Goal: Task Accomplishment & Management: Complete application form

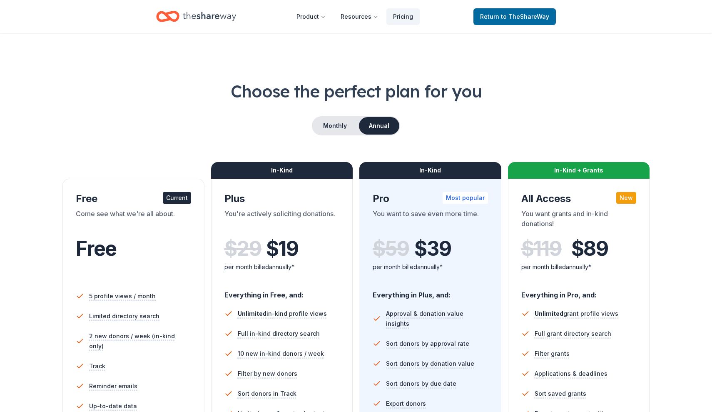
click at [321, 212] on div "You're actively soliciting donations." at bounding box center [281, 219] width 115 height 23
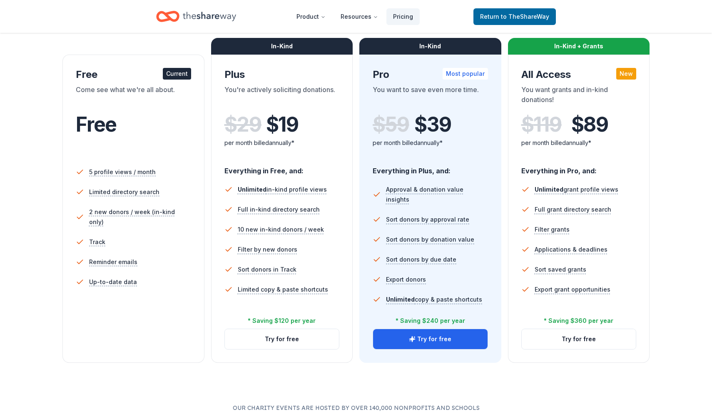
scroll to position [124, 0]
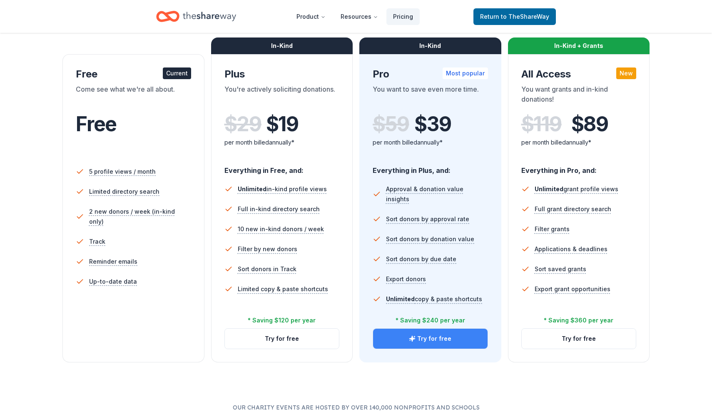
click at [402, 339] on button "Try for free" at bounding box center [430, 338] width 114 height 20
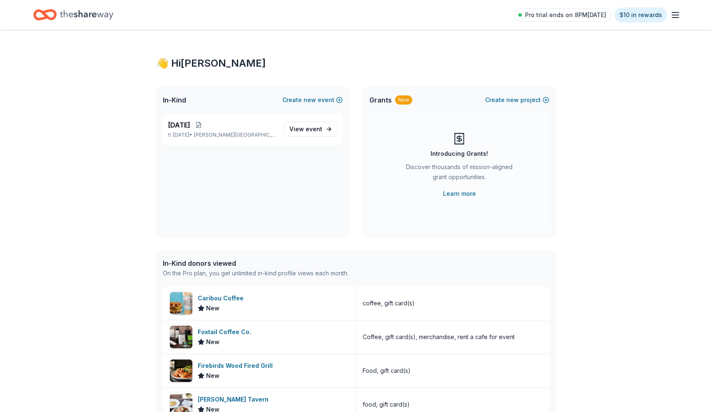
click at [133, 284] on div "👋 Hi [PERSON_NAME] In-Kind Create new event [DATE] [DATE] • [PERSON_NAME][GEOGR…" at bounding box center [356, 320] width 712 height 581
click at [308, 97] on span "new" at bounding box center [309, 100] width 12 height 10
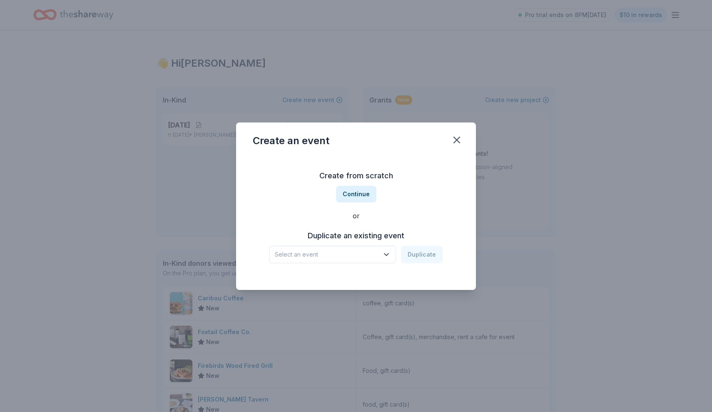
click at [377, 253] on span "Select an event" at bounding box center [327, 254] width 104 height 10
click at [377, 251] on span "Select an event" at bounding box center [327, 254] width 104 height 10
click at [458, 140] on icon "button" at bounding box center [457, 140] width 12 height 12
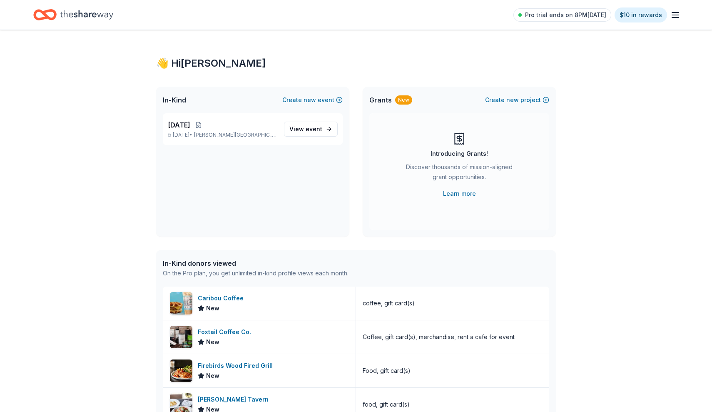
click at [378, 101] on span "Grants" at bounding box center [380, 100] width 22 height 10
click at [403, 102] on div "New" at bounding box center [403, 99] width 17 height 9
click at [529, 103] on button "Create new project" at bounding box center [517, 100] width 64 height 10
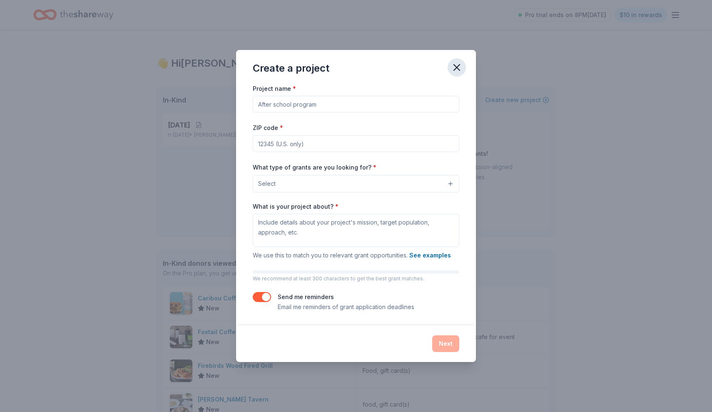
click at [461, 67] on icon "button" at bounding box center [457, 68] width 12 height 12
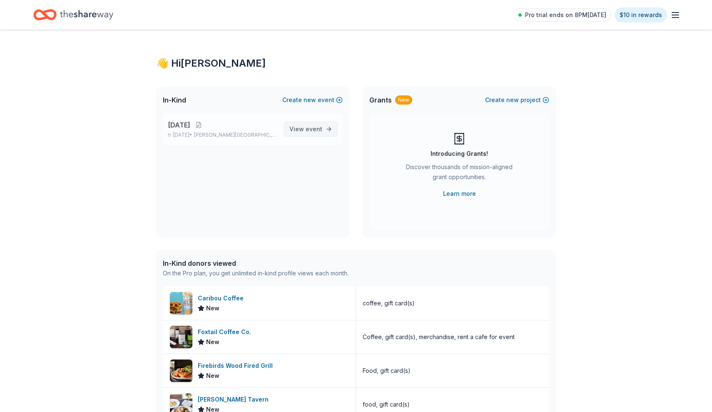
click at [292, 130] on span "View event" at bounding box center [305, 129] width 33 height 10
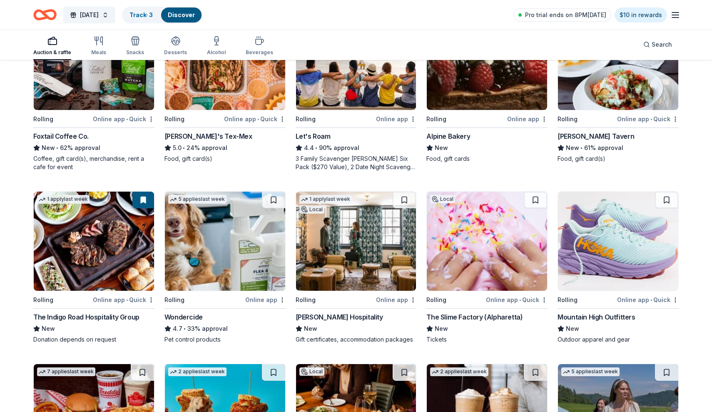
scroll to position [178, 0]
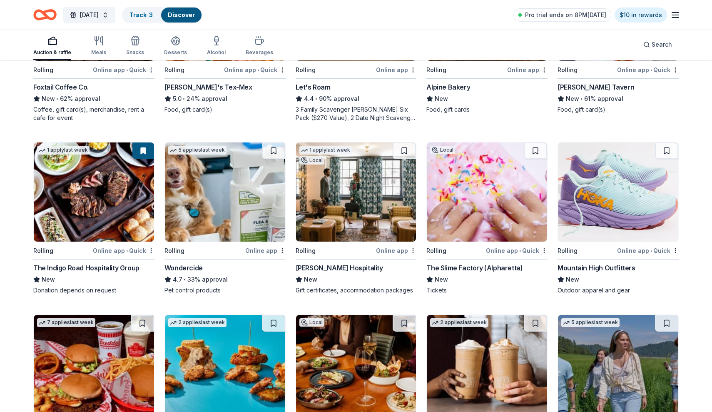
click at [320, 270] on div "Oliver Hospitality" at bounding box center [338, 268] width 87 height 10
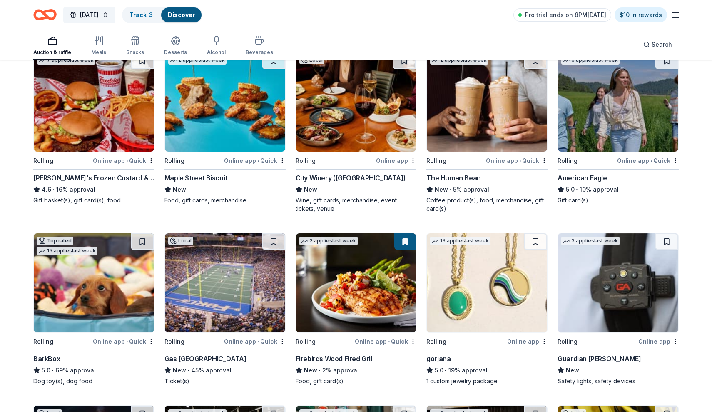
scroll to position [441, 0]
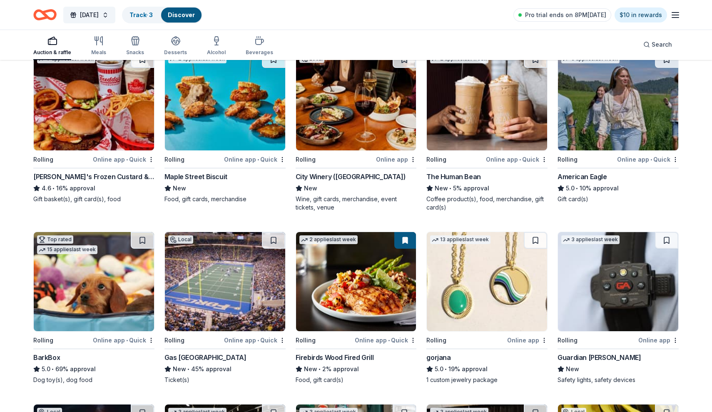
click at [466, 175] on div "The Human Bean" at bounding box center [453, 176] width 54 height 10
click at [600, 356] on div "Guardian Angel Device" at bounding box center [598, 357] width 83 height 10
click at [16, 282] on div "169 results in Johns Creek, GA 1 apply last week Local Rolling Online app • Qui…" at bounding box center [356, 211] width 712 height 1183
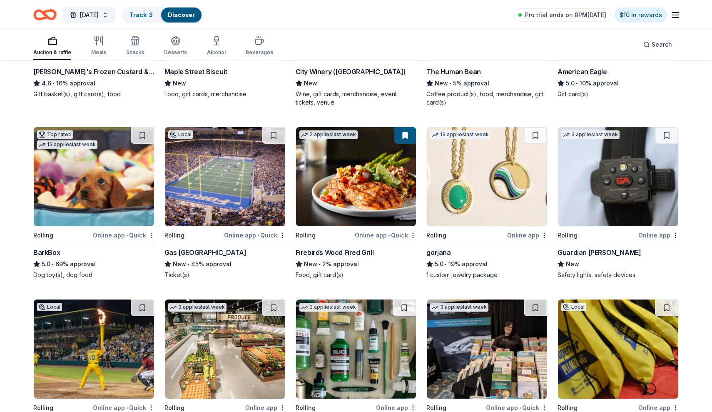
scroll to position [547, 0]
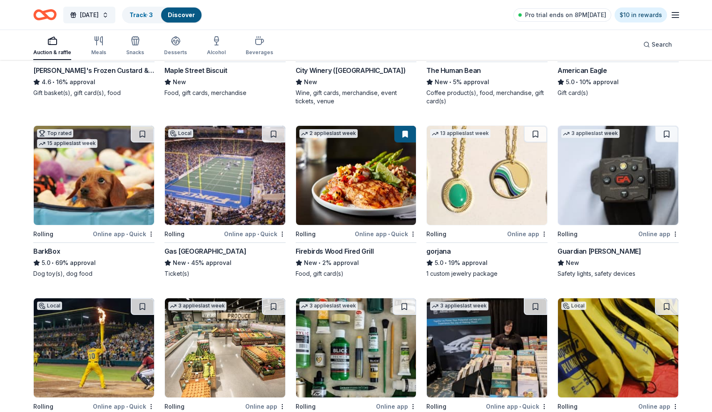
click at [443, 251] on div "gorjana" at bounding box center [438, 251] width 24 height 10
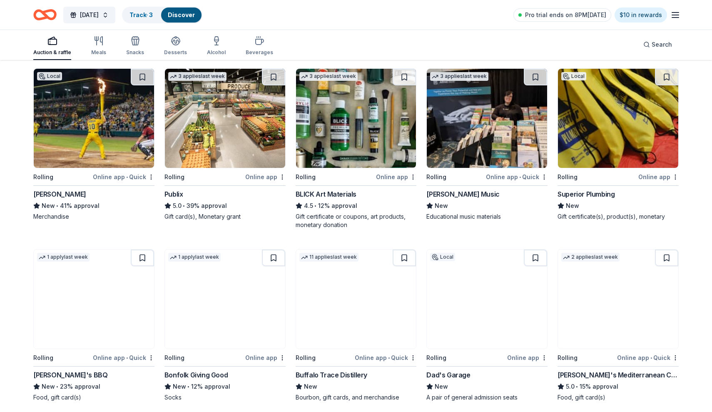
scroll to position [796, 0]
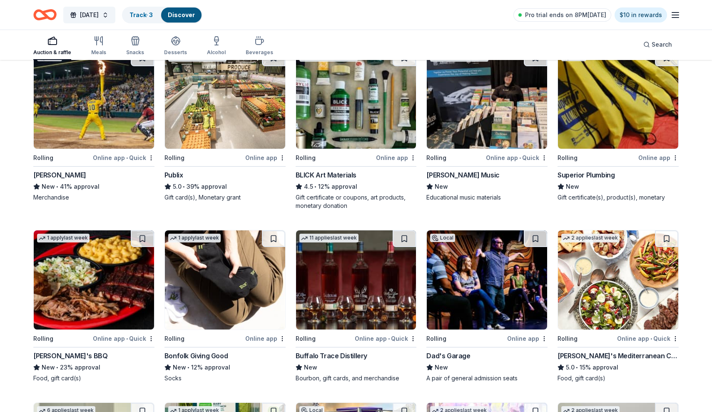
click at [461, 177] on div "[PERSON_NAME] Music" at bounding box center [462, 175] width 73 height 10
click at [14, 350] on div "169 results in Johns Creek, GA 1 apply last week Local Rolling Online app • Qui…" at bounding box center [356, 37] width 712 height 1545
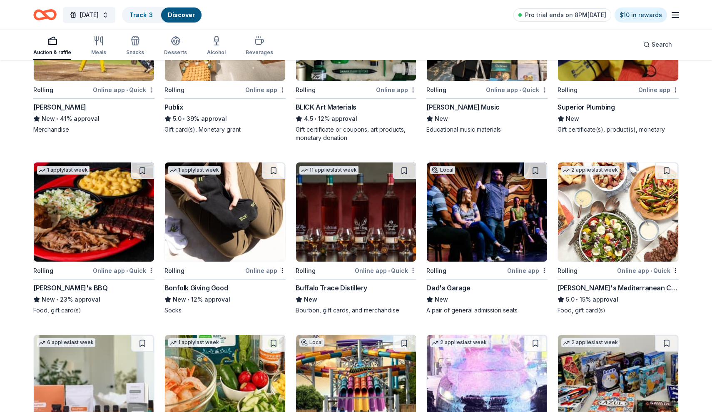
scroll to position [866, 0]
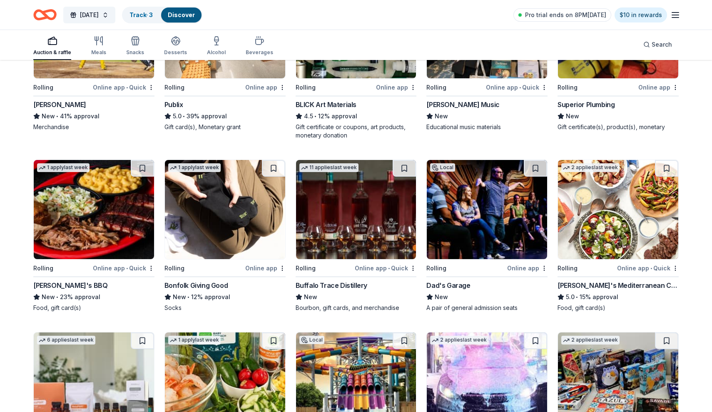
click at [51, 285] on div "Sonny's BBQ" at bounding box center [70, 285] width 74 height 10
click at [329, 288] on div "Buffalo Trace Distillery" at bounding box center [331, 285] width 72 height 10
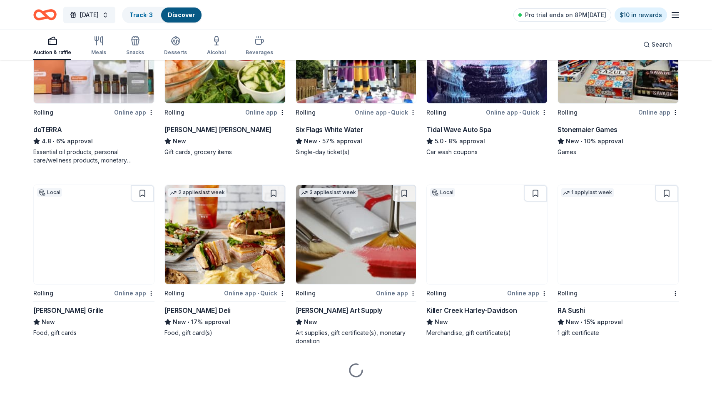
scroll to position [1194, 0]
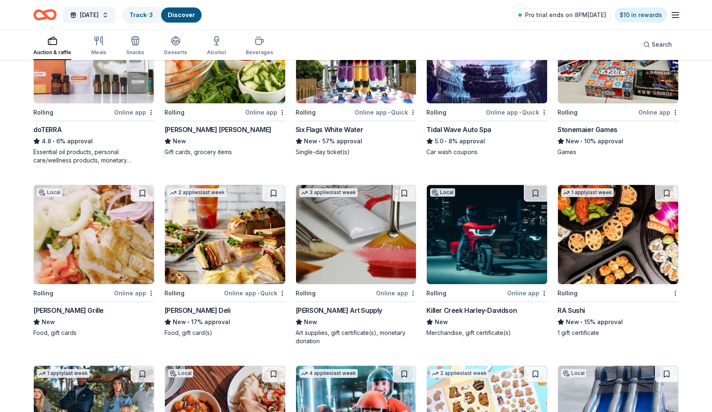
click at [55, 310] on div "Hudson Grille" at bounding box center [68, 310] width 70 height 10
click at [326, 307] on div "Trekell Art Supply" at bounding box center [338, 310] width 87 height 10
click at [575, 310] on div "RA Sushi" at bounding box center [570, 310] width 27 height 10
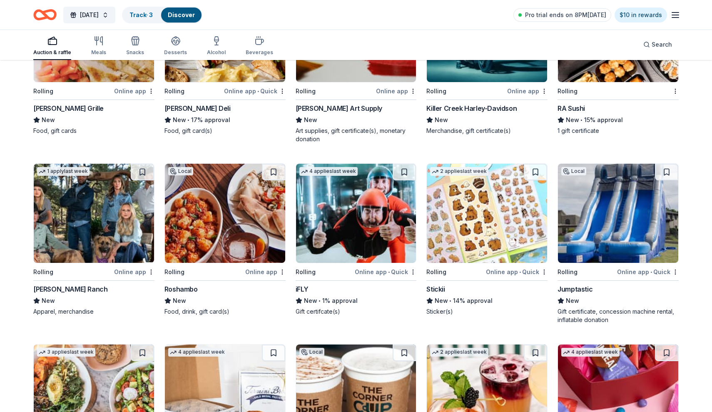
scroll to position [1426, 0]
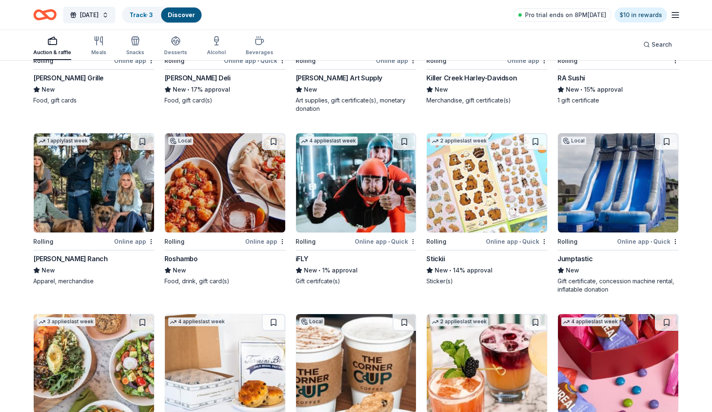
click at [51, 258] on div "Kimes Ranch" at bounding box center [70, 258] width 74 height 10
click at [580, 256] on div "Jumptastic" at bounding box center [574, 258] width 35 height 10
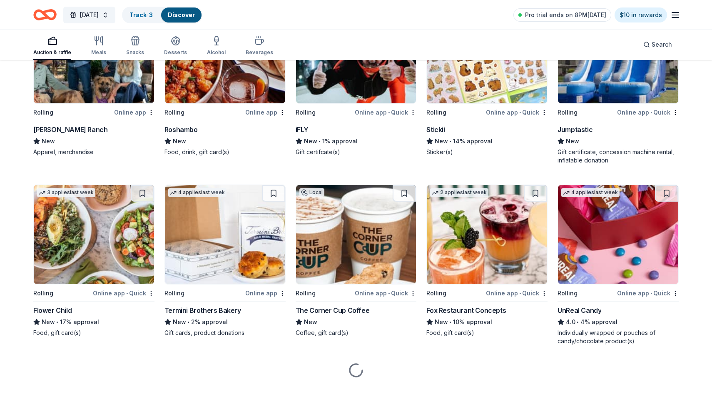
scroll to position [1555, 0]
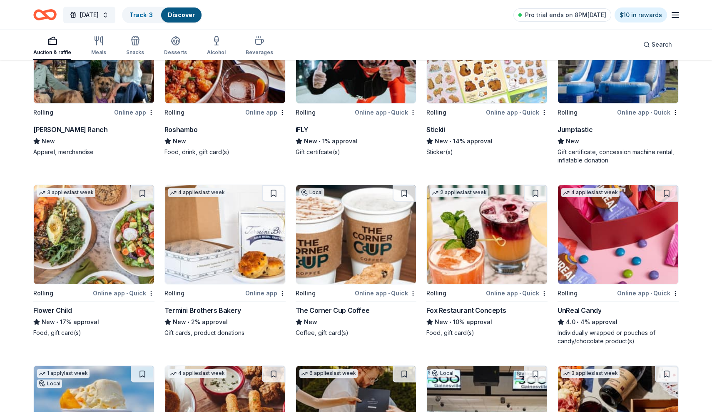
click at [54, 309] on div "Flower Child" at bounding box center [52, 310] width 38 height 10
click at [196, 310] on div "Termini Brothers Bakery" at bounding box center [202, 310] width 77 height 10
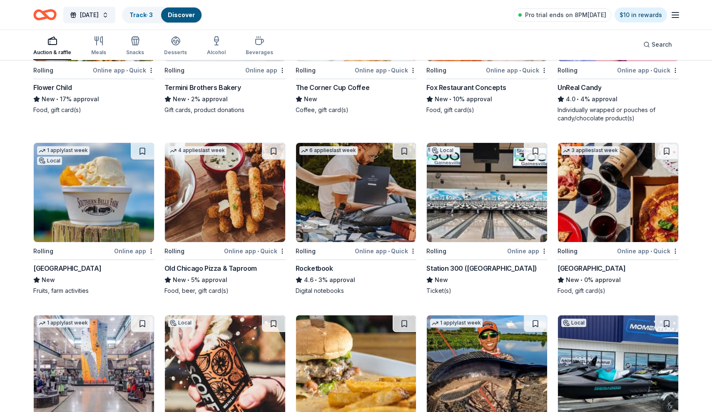
scroll to position [1784, 0]
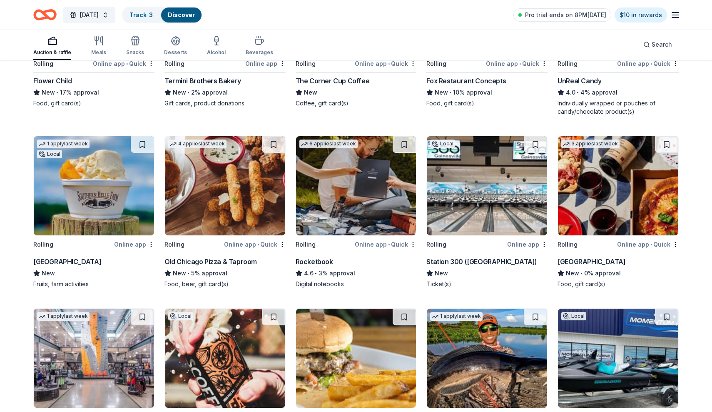
click at [67, 262] on div "Southern Belle Farm" at bounding box center [67, 261] width 68 height 10
click at [319, 260] on div "Rocketbook" at bounding box center [313, 261] width 37 height 10
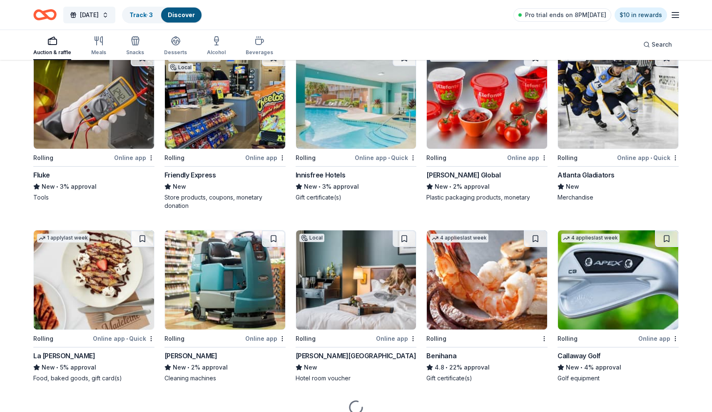
scroll to position [2614, 0]
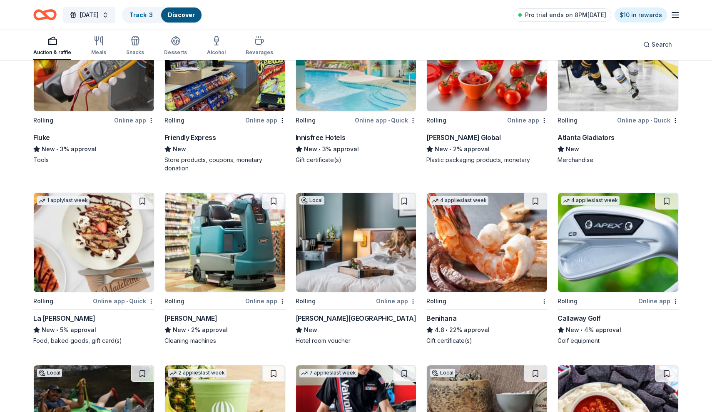
click at [53, 318] on div "La Madeleine" at bounding box center [64, 318] width 62 height 10
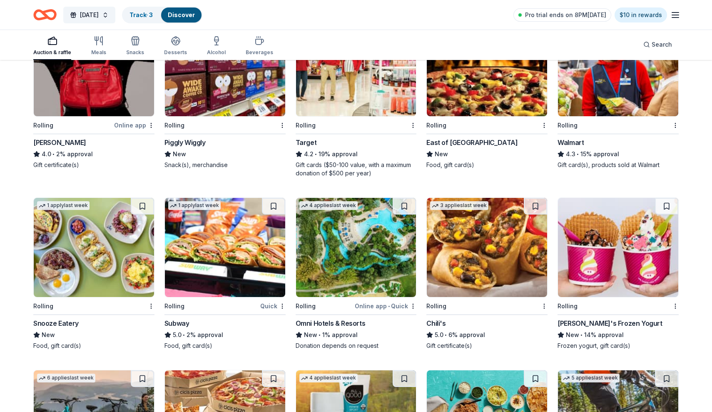
scroll to position [3490, 0]
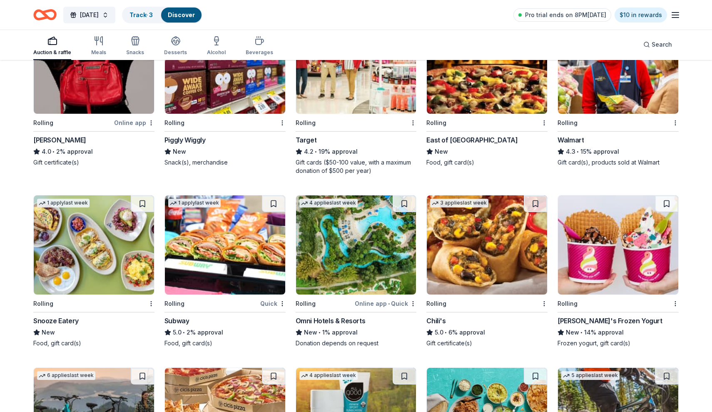
click at [65, 323] on div "Snooze Eatery" at bounding box center [55, 320] width 45 height 10
click at [60, 320] on div "Snooze Eatery" at bounding box center [55, 320] width 45 height 10
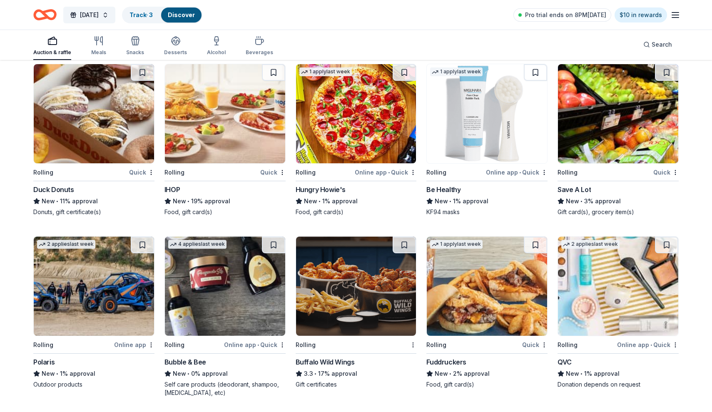
scroll to position [4336, 0]
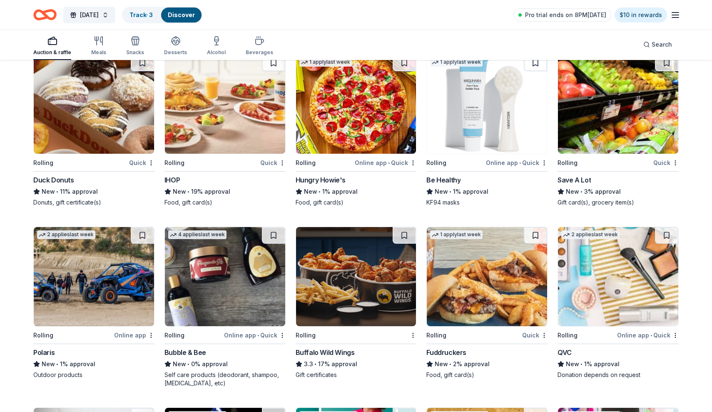
click at [176, 179] on div "IHOP" at bounding box center [171, 180] width 15 height 10
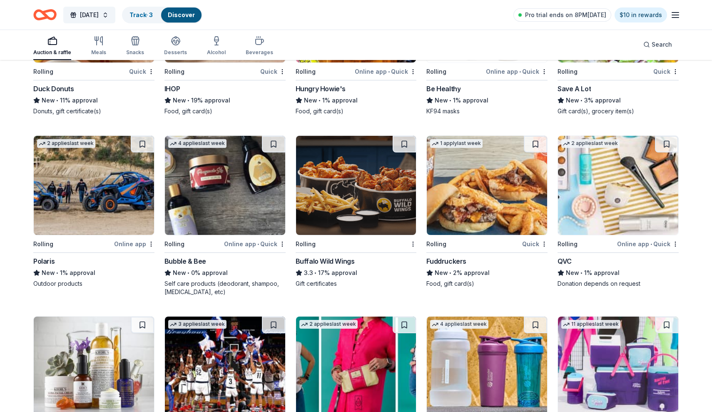
scroll to position [4428, 0]
click at [318, 261] on div "Buffalo Wild Wings" at bounding box center [324, 261] width 59 height 10
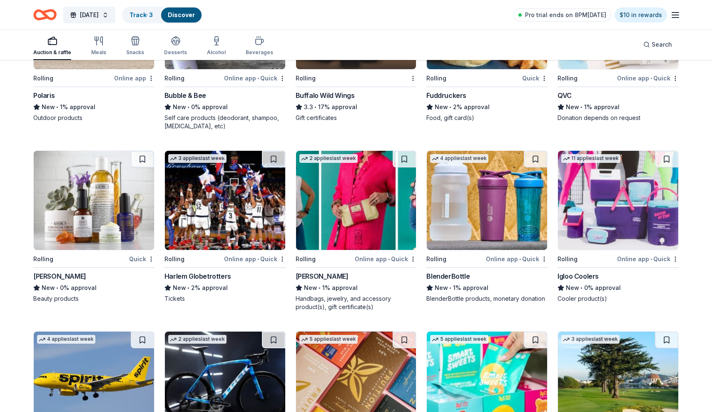
scroll to position [4634, 0]
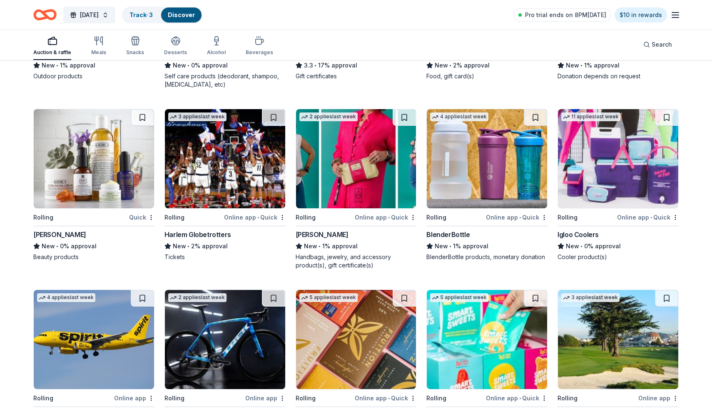
click at [194, 235] on div "Harlem Globetrotters" at bounding box center [197, 234] width 67 height 10
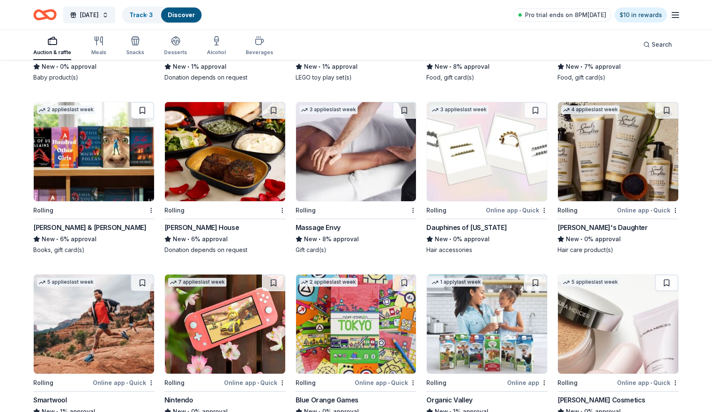
scroll to position [5356, 0]
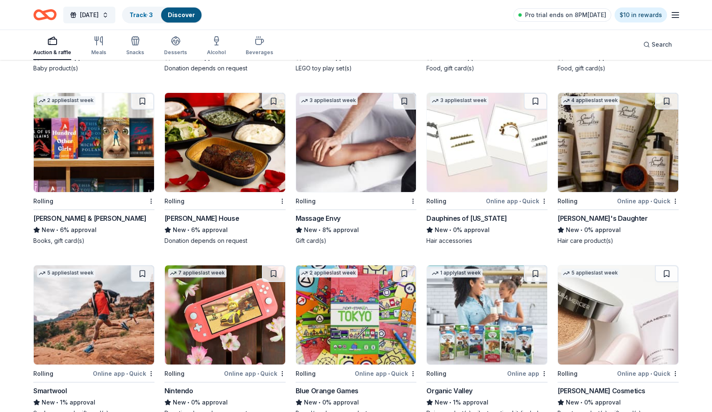
click at [331, 215] on div "Massage Envy" at bounding box center [317, 218] width 45 height 10
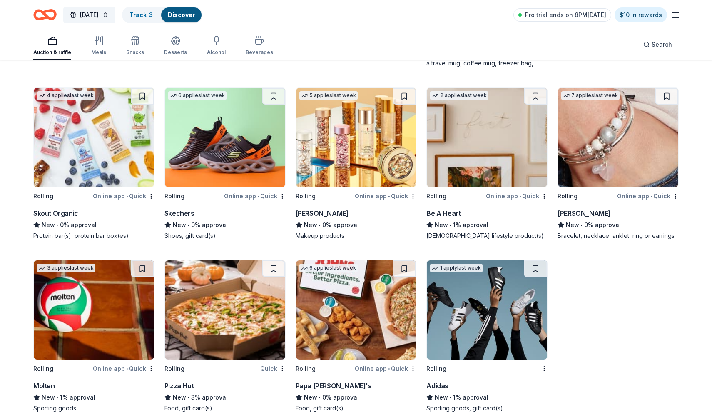
scroll to position [5733, 0]
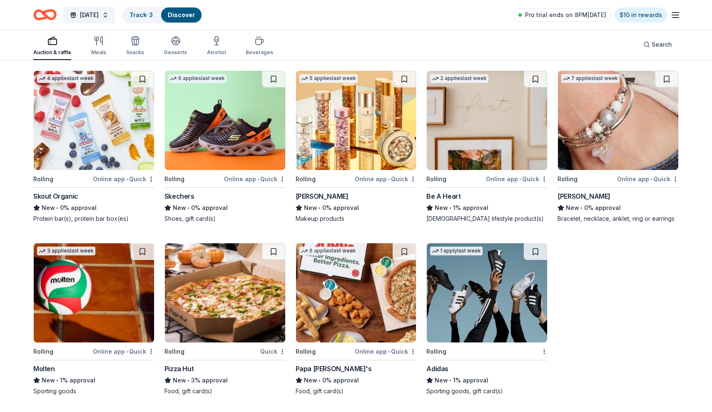
click at [581, 194] on div "Lizzy James" at bounding box center [583, 196] width 53 height 10
click at [91, 46] on div "Meals" at bounding box center [98, 46] width 15 height 20
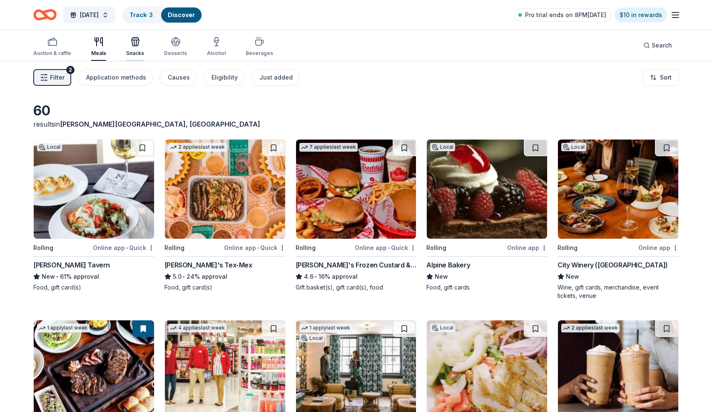
click at [139, 41] on div "button" at bounding box center [135, 42] width 18 height 10
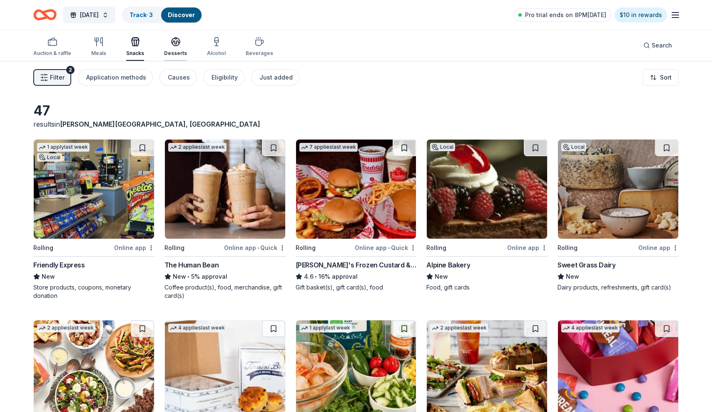
click at [176, 46] on icon "button" at bounding box center [176, 42] width 10 height 10
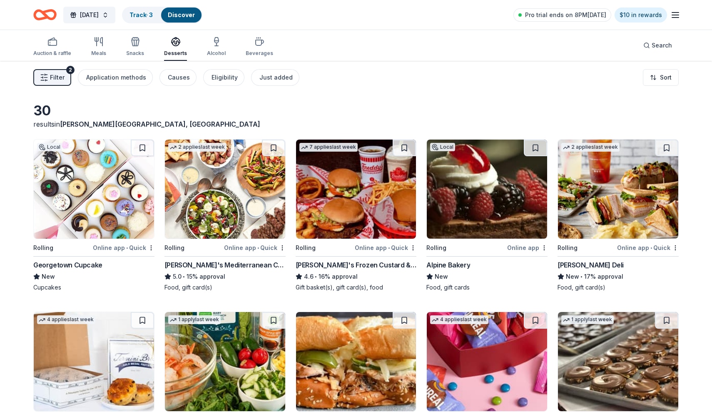
click at [100, 262] on div "Georgetown Cupcake" at bounding box center [67, 265] width 69 height 10
click at [571, 265] on div "McAlister's Deli" at bounding box center [590, 265] width 66 height 10
click at [200, 268] on div "Taziki's Mediterranean Cafe" at bounding box center [224, 265] width 121 height 10
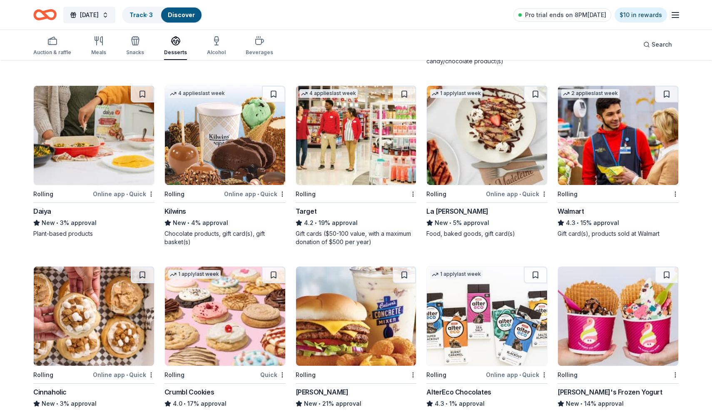
scroll to position [413, 0]
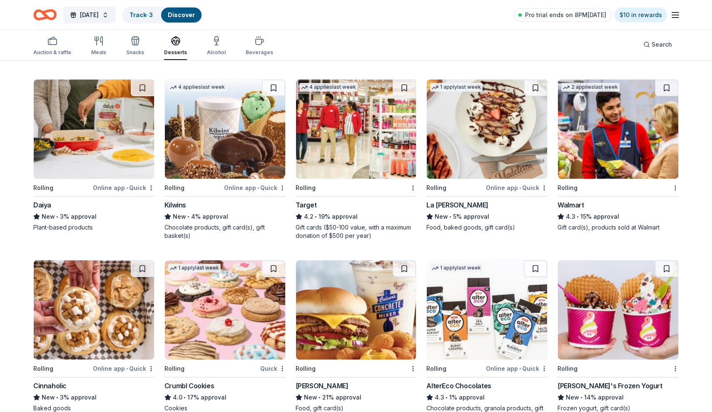
click at [305, 207] on div "Target" at bounding box center [305, 205] width 21 height 10
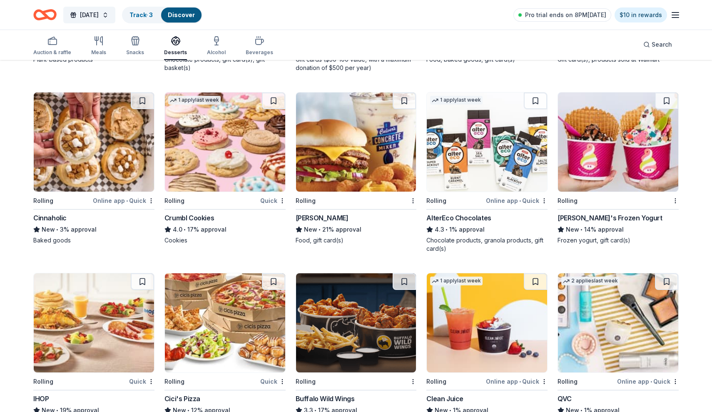
scroll to position [581, 0]
click at [178, 215] on div "Crumbl Cookies" at bounding box center [189, 217] width 50 height 10
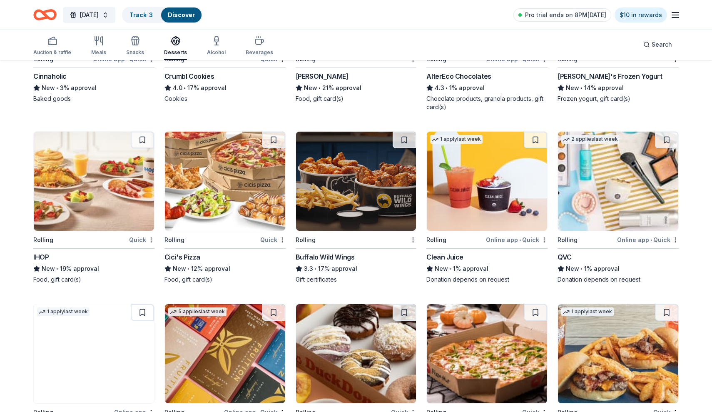
scroll to position [713, 0]
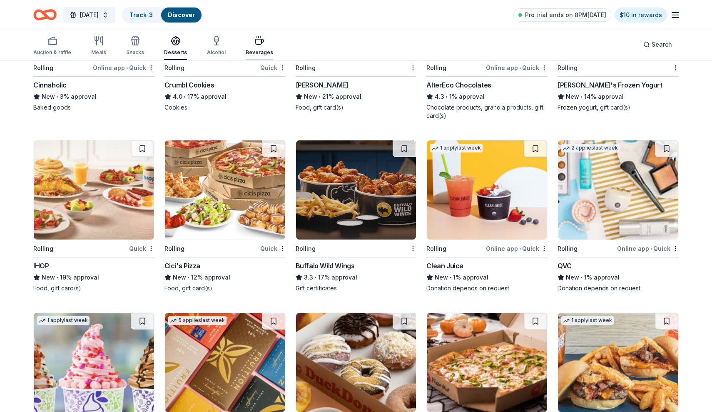
click at [264, 44] on div "button" at bounding box center [259, 41] width 27 height 10
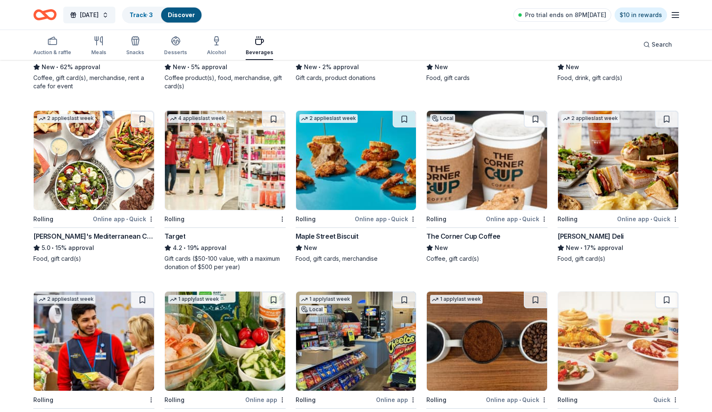
scroll to position [209, 0]
click at [211, 44] on icon "button" at bounding box center [216, 41] width 10 height 10
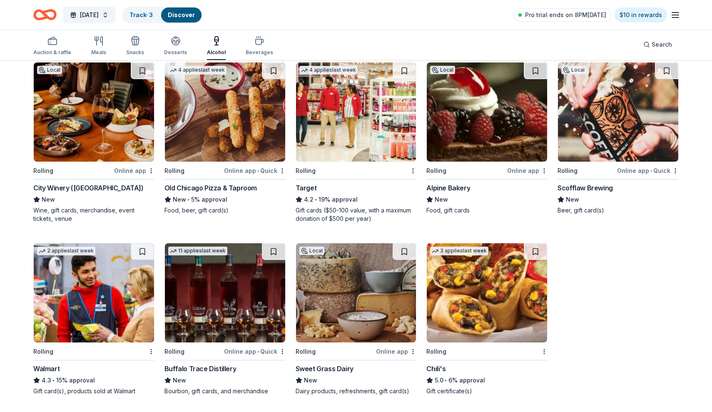
scroll to position [77, 0]
click at [51, 317] on img at bounding box center [94, 292] width 120 height 99
click at [99, 17] on span "[DATE]" at bounding box center [89, 15] width 19 height 10
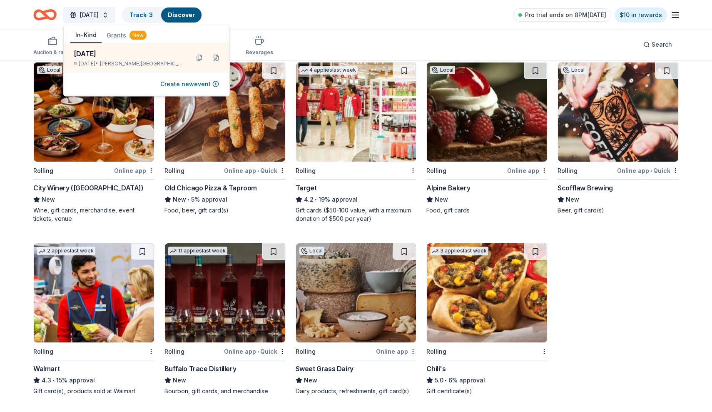
click at [116, 37] on button "Grants New" at bounding box center [127, 35] width 50 height 15
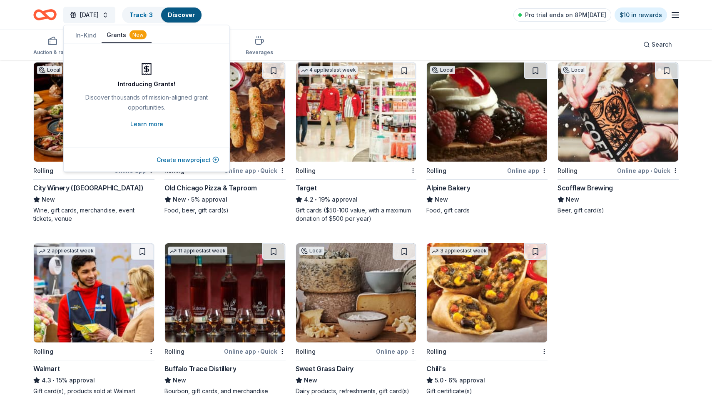
click at [192, 161] on button "Create new project" at bounding box center [187, 160] width 62 height 10
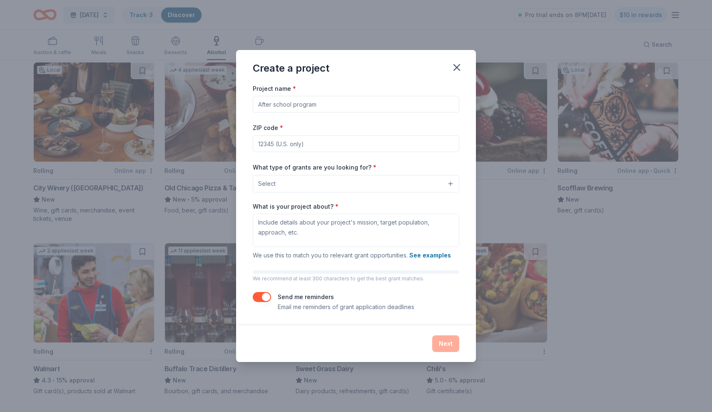
click at [365, 105] on input "Project name *" at bounding box center [356, 104] width 206 height 17
type input "IA"
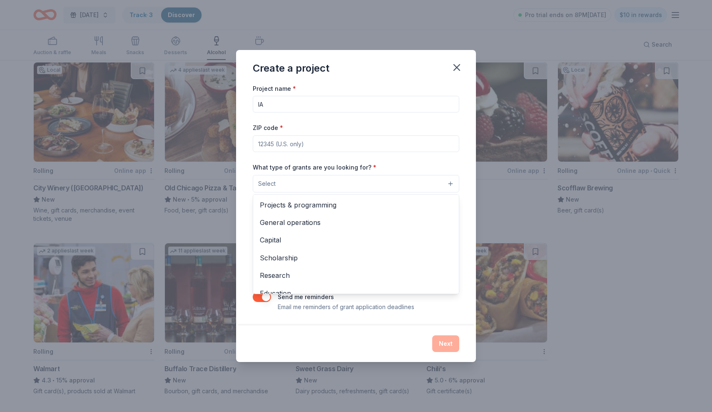
click at [365, 183] on button "Select" at bounding box center [356, 183] width 206 height 17
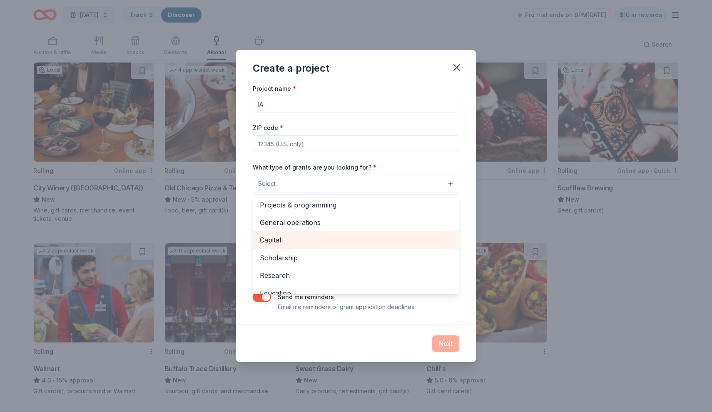
click at [349, 238] on span "Capital" at bounding box center [356, 239] width 192 height 11
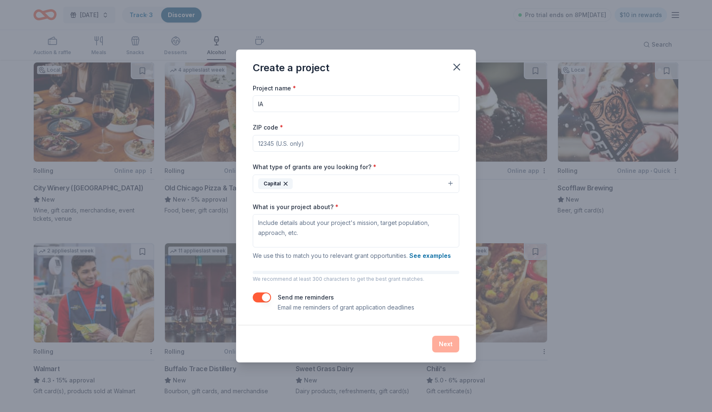
click at [382, 179] on button "Capital" at bounding box center [356, 183] width 206 height 18
click at [377, 186] on button "Capital" at bounding box center [356, 183] width 206 height 18
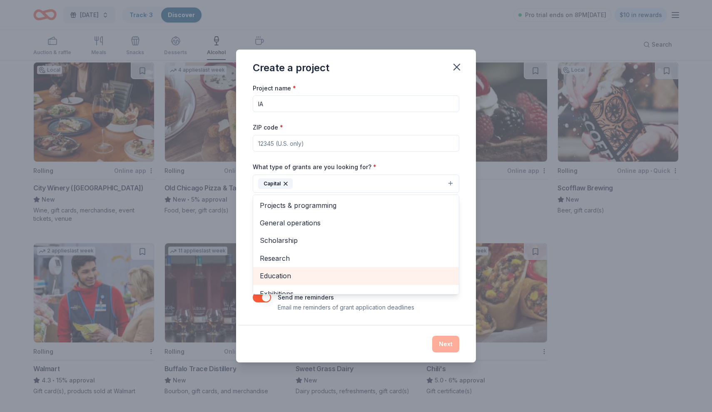
click at [331, 273] on span "Education" at bounding box center [356, 275] width 192 height 11
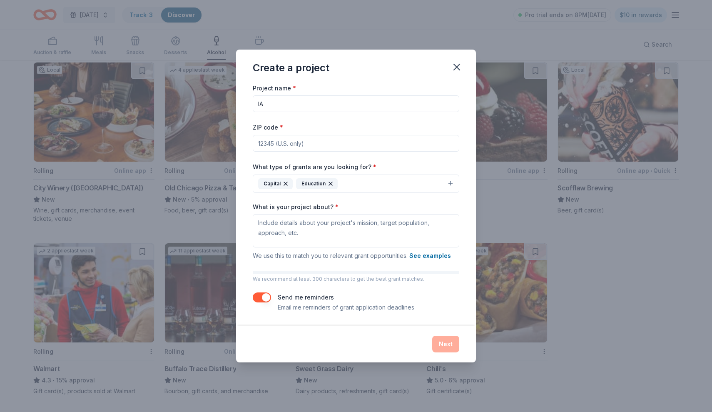
click at [371, 181] on button "Capital Education" at bounding box center [356, 183] width 206 height 18
click at [263, 294] on button "button" at bounding box center [262, 297] width 18 height 10
click at [265, 294] on button "button" at bounding box center [262, 297] width 18 height 10
click at [438, 339] on div "Next" at bounding box center [356, 343] width 206 height 17
click at [324, 144] on input "ZIP code *" at bounding box center [356, 143] width 206 height 17
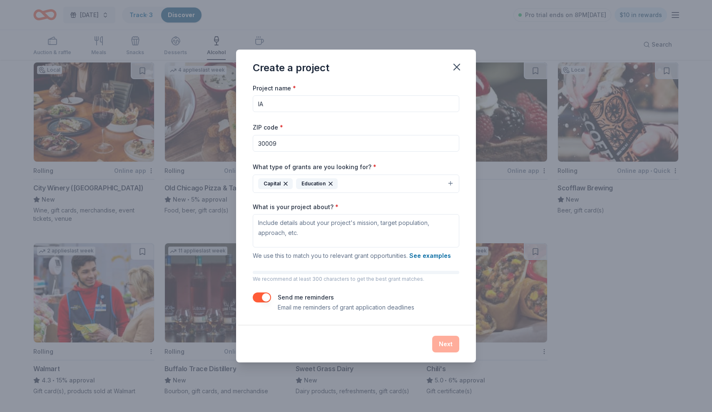
type input "30009"
click at [361, 298] on div "Send me reminders Email me reminders of grant application deadlines" at bounding box center [346, 302] width 136 height 20
click at [374, 227] on textarea "What is your project about? *" at bounding box center [356, 230] width 206 height 33
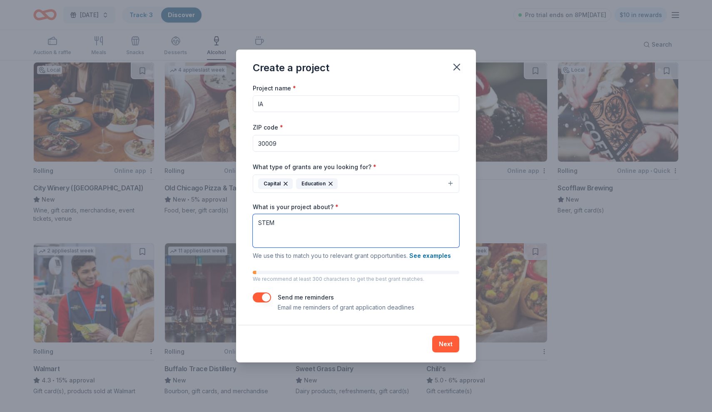
type textarea "STEM"
click at [384, 184] on button "Capital Education" at bounding box center [356, 183] width 206 height 18
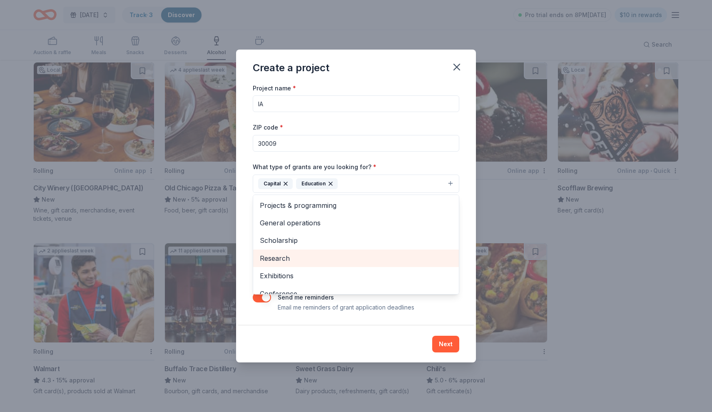
click at [344, 256] on span "Research" at bounding box center [356, 258] width 192 height 11
click at [391, 327] on div "Create a project Project name * IA ZIP code * 30009 What type of grants are you…" at bounding box center [356, 206] width 240 height 313
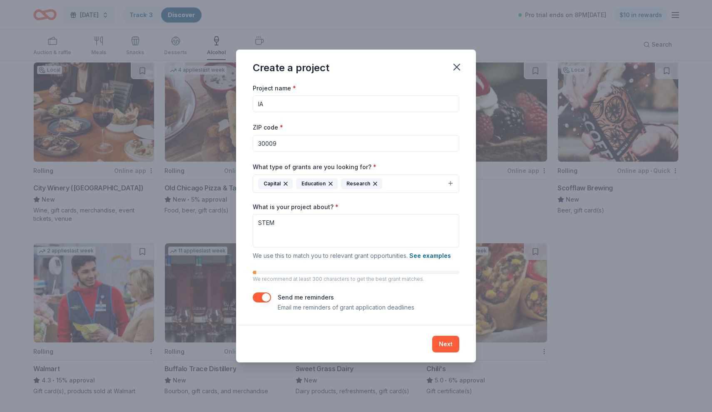
click at [360, 109] on input "IA" at bounding box center [356, 103] width 206 height 17
type input "IA Grants"
click at [439, 345] on button "Next" at bounding box center [445, 343] width 27 height 17
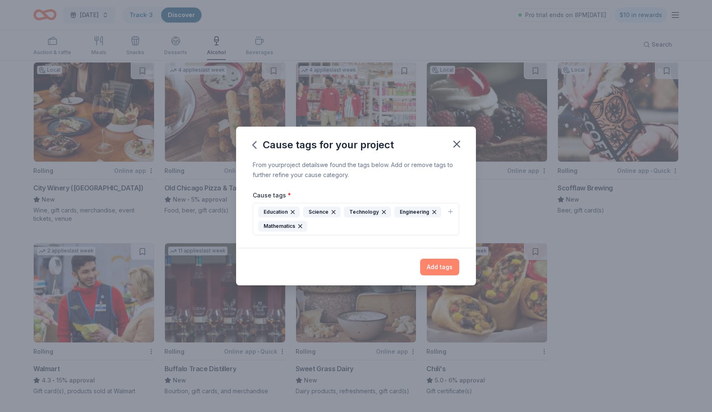
click at [433, 269] on button "Add tags" at bounding box center [439, 266] width 39 height 17
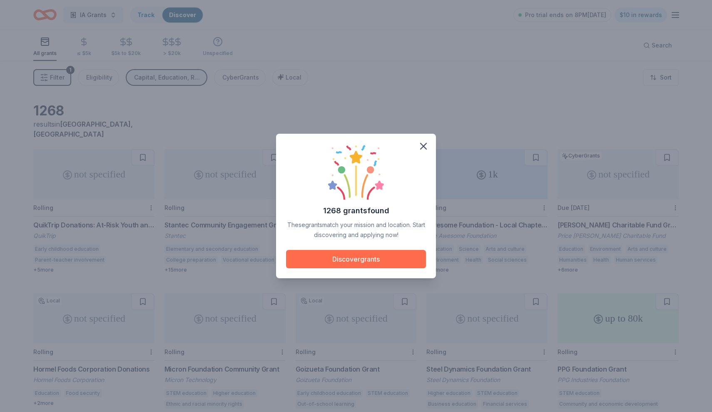
click at [401, 261] on button "Discover grants" at bounding box center [356, 259] width 140 height 18
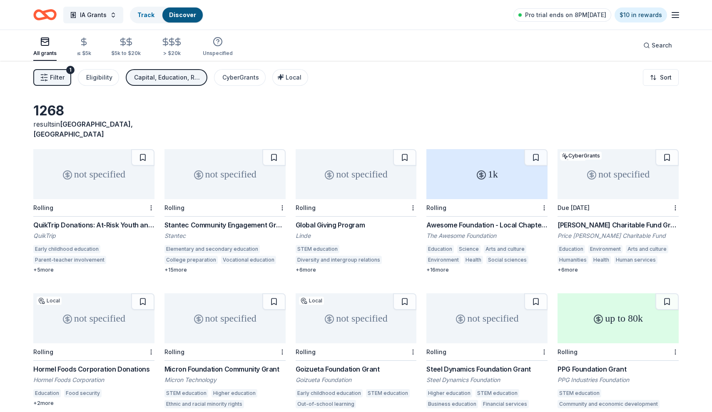
click at [505, 220] on div "Awesome Foundation - Local Chapter Grants" at bounding box center [486, 225] width 121 height 10
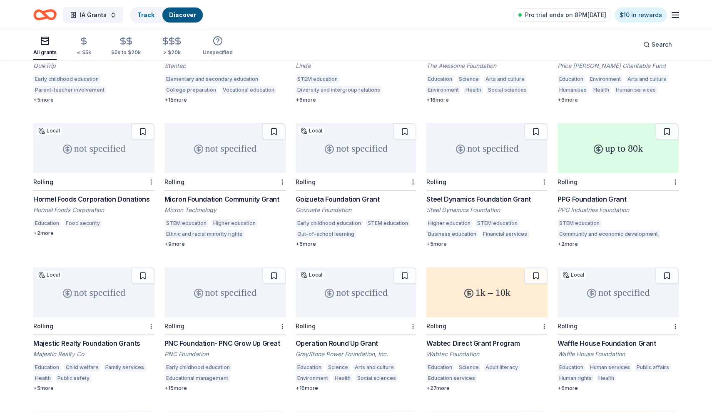
scroll to position [174, 0]
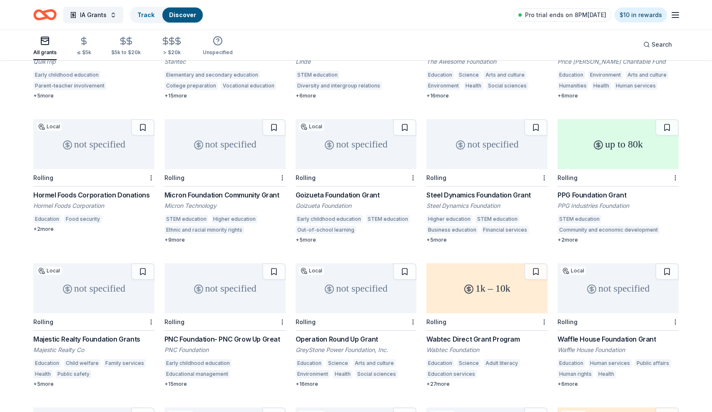
click at [226, 334] on div "PNC Foundation- PNC Grow Up Great" at bounding box center [224, 339] width 121 height 10
click at [593, 190] on div "PPG Foundation Grant" at bounding box center [617, 195] width 121 height 10
click at [344, 334] on div "Operation Round Up Grant" at bounding box center [355, 339] width 121 height 10
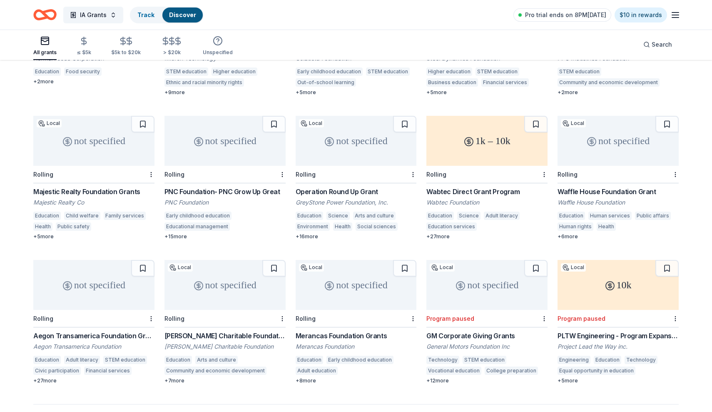
scroll to position [328, 0]
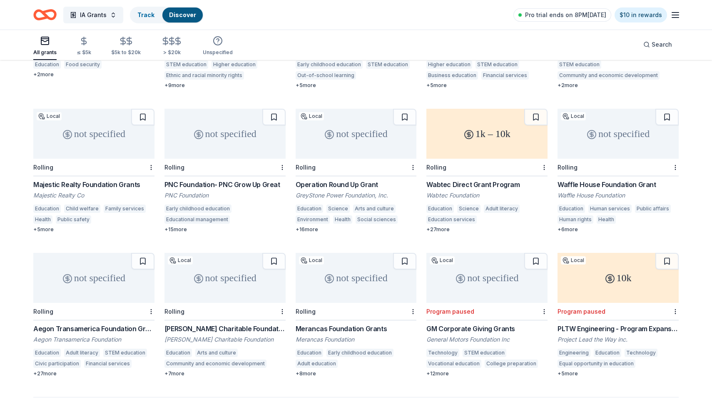
click at [585, 179] on div "Waffle House Foundation Grant" at bounding box center [617, 184] width 121 height 10
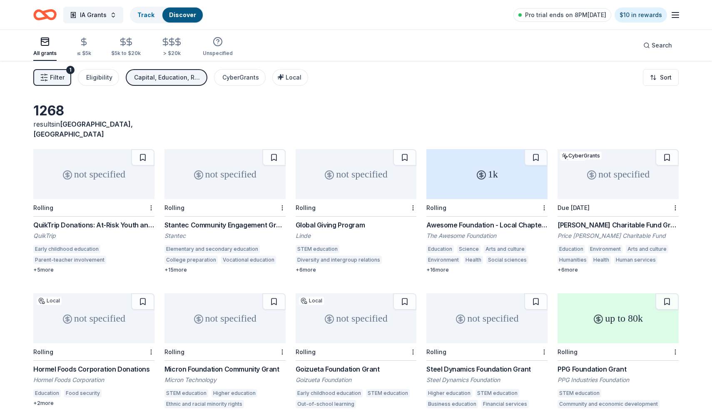
scroll to position [0, 0]
click at [223, 220] on div "Stantec Community Engagement Grant" at bounding box center [224, 225] width 121 height 10
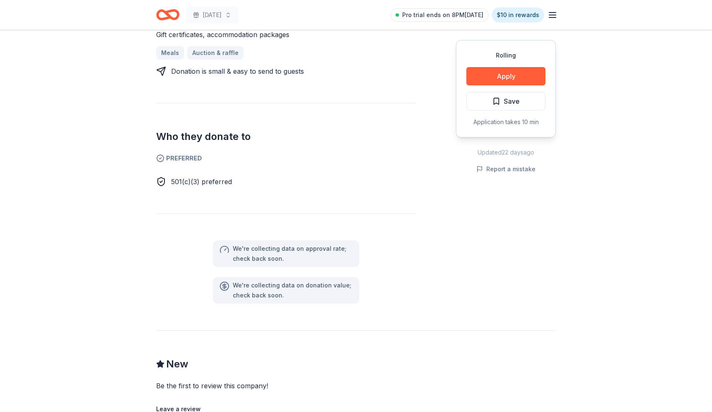
scroll to position [370, 0]
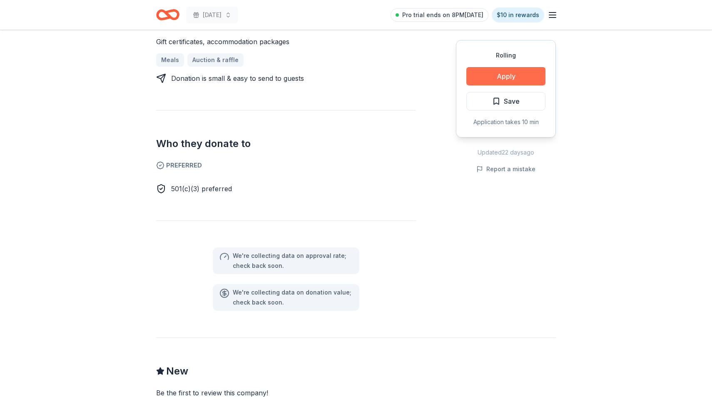
click at [487, 74] on button "Apply" at bounding box center [505, 76] width 79 height 18
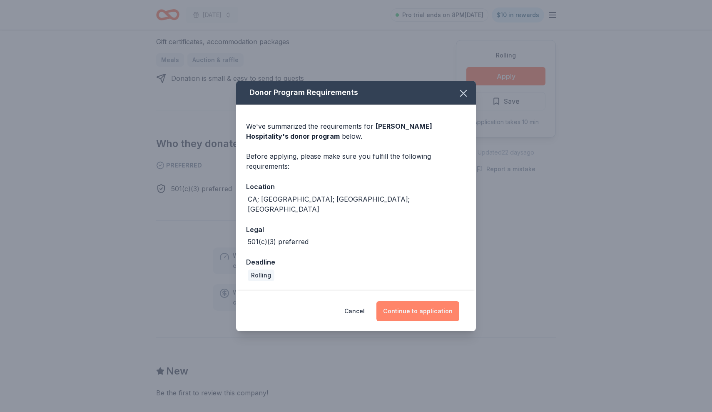
click at [396, 304] on button "Continue to application" at bounding box center [417, 311] width 83 height 20
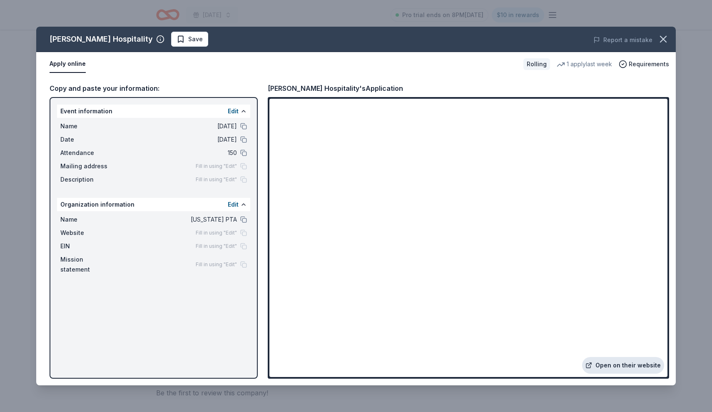
click at [635, 364] on link "Open on their website" at bounding box center [623, 365] width 82 height 17
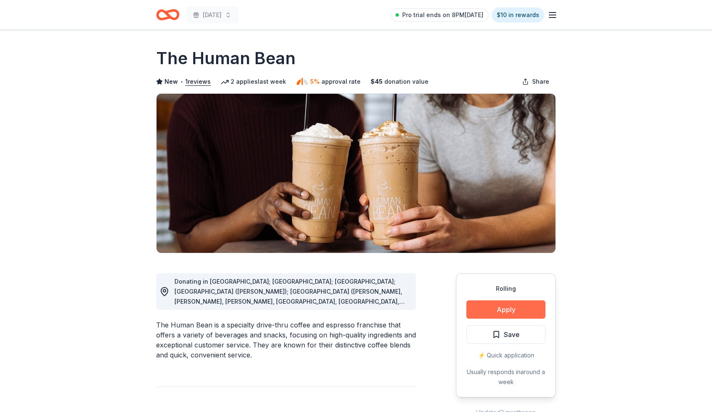
click at [522, 312] on button "Apply" at bounding box center [505, 309] width 79 height 18
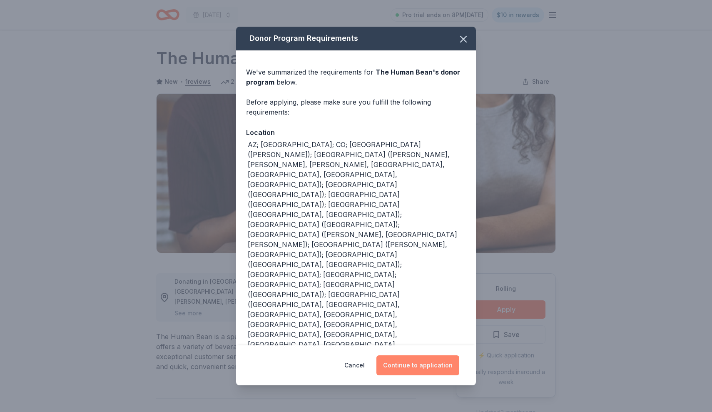
click at [437, 355] on button "Continue to application" at bounding box center [417, 365] width 83 height 20
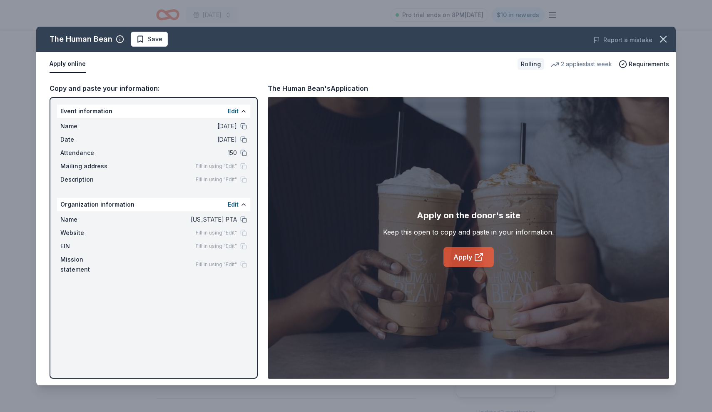
click at [466, 260] on link "Apply" at bounding box center [468, 257] width 50 height 20
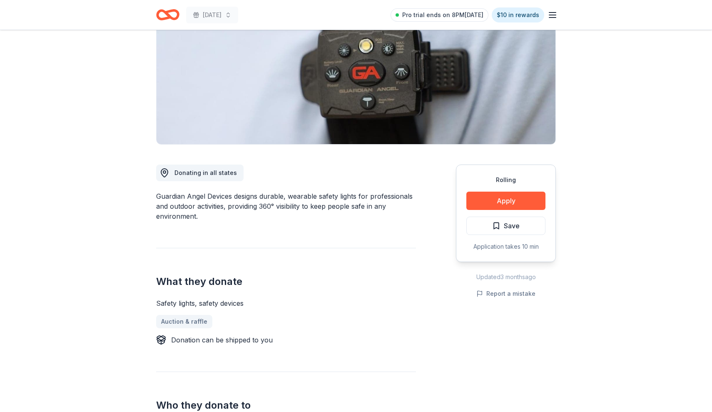
scroll to position [111, 0]
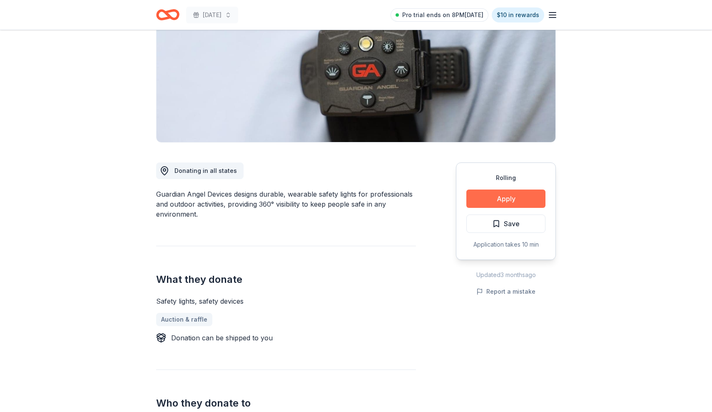
click at [491, 198] on button "Apply" at bounding box center [505, 198] width 79 height 18
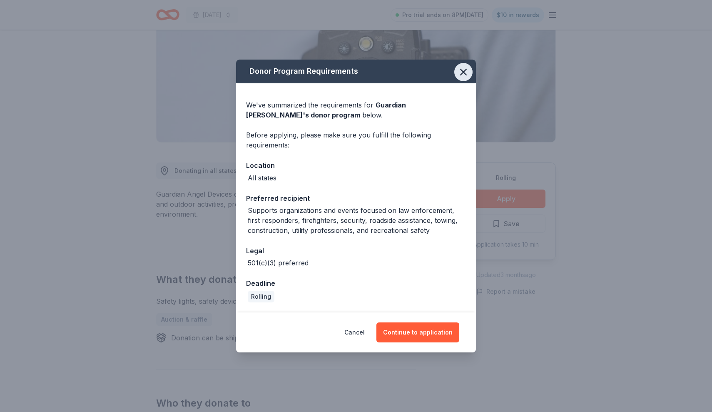
click at [462, 69] on icon "button" at bounding box center [463, 72] width 12 height 12
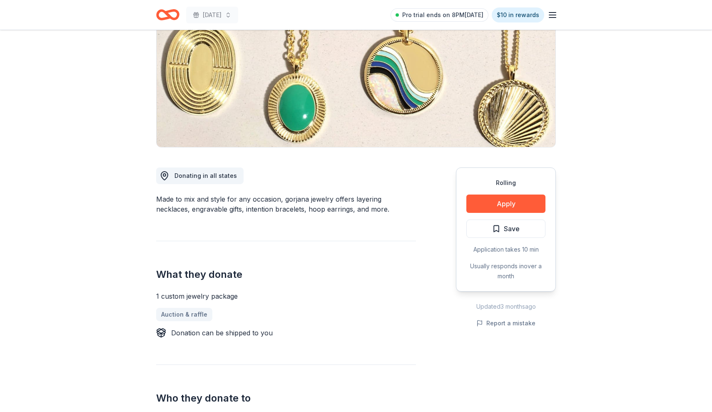
scroll to position [111, 0]
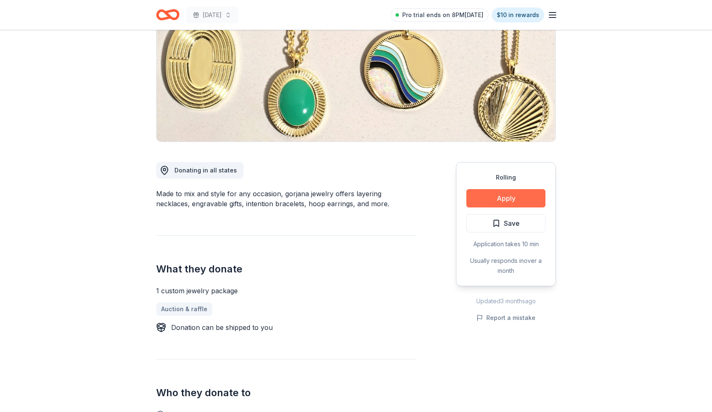
click at [521, 197] on button "Apply" at bounding box center [505, 198] width 79 height 18
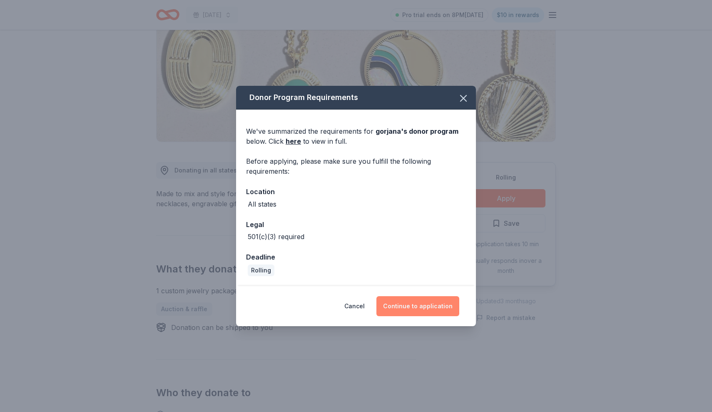
click at [419, 308] on button "Continue to application" at bounding box center [417, 306] width 83 height 20
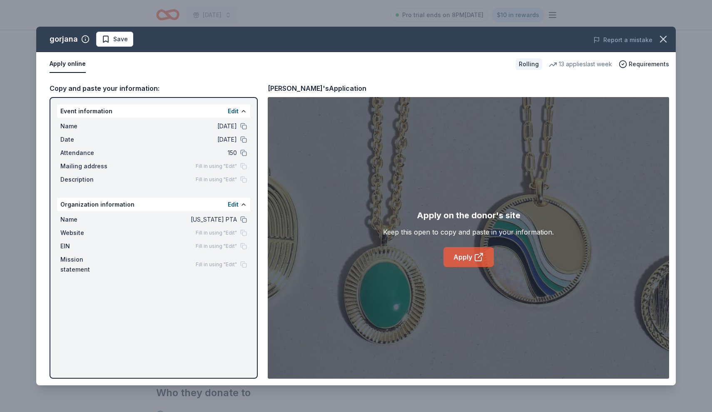
click at [465, 260] on link "Apply" at bounding box center [468, 257] width 50 height 20
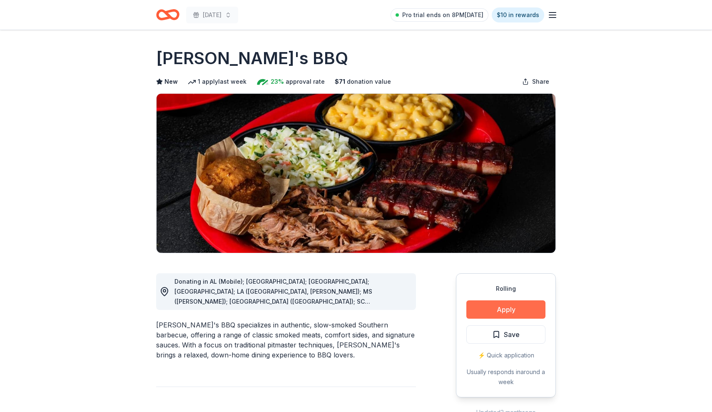
click at [496, 309] on button "Apply" at bounding box center [505, 309] width 79 height 18
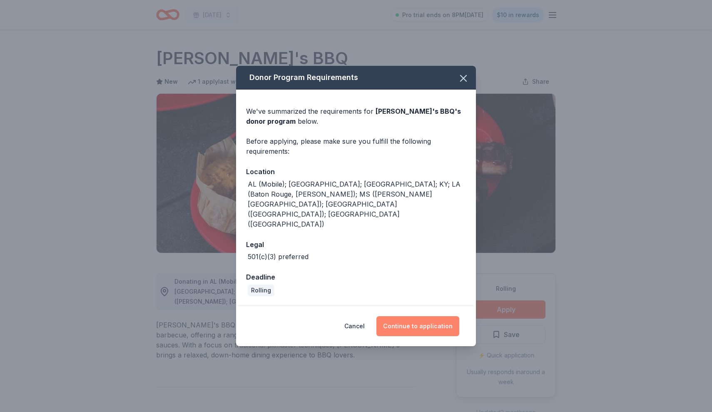
click at [438, 316] on button "Continue to application" at bounding box center [417, 326] width 83 height 20
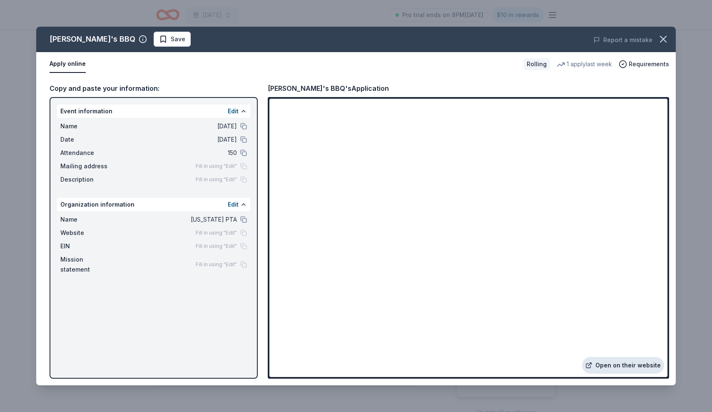
click at [619, 363] on link "Open on their website" at bounding box center [623, 365] width 82 height 17
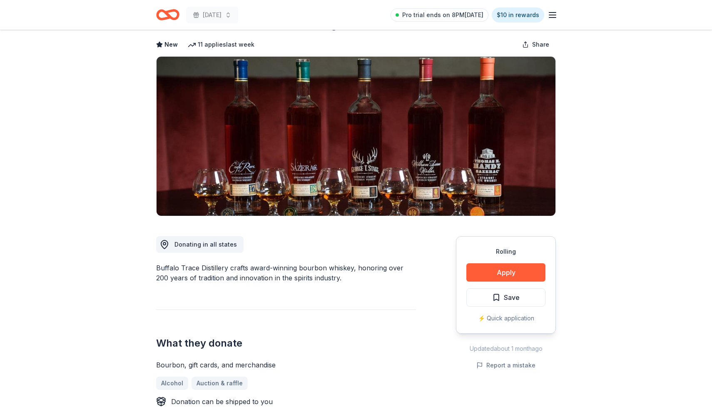
scroll to position [85, 0]
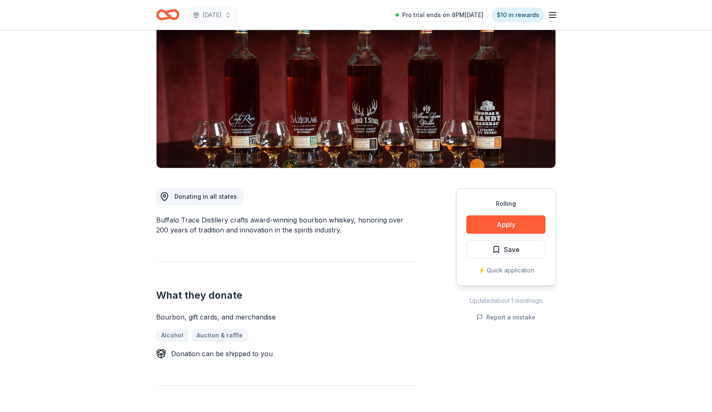
click at [525, 233] on div "Rolling Apply Save ⚡️ Quick application" at bounding box center [506, 236] width 100 height 97
click at [523, 224] on button "Apply" at bounding box center [505, 224] width 79 height 18
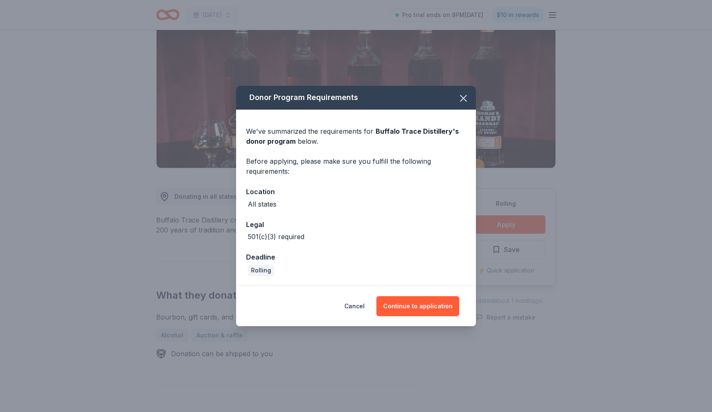
click at [396, 223] on div "Legal" at bounding box center [356, 224] width 220 height 11
click at [406, 307] on button "Continue to application" at bounding box center [417, 306] width 83 height 20
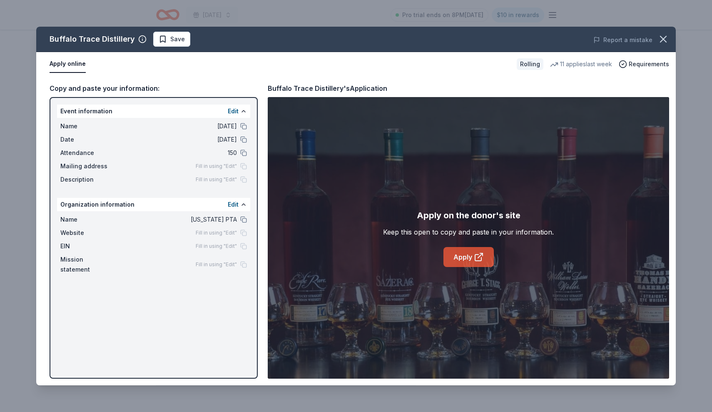
click at [460, 257] on link "Apply" at bounding box center [468, 257] width 50 height 20
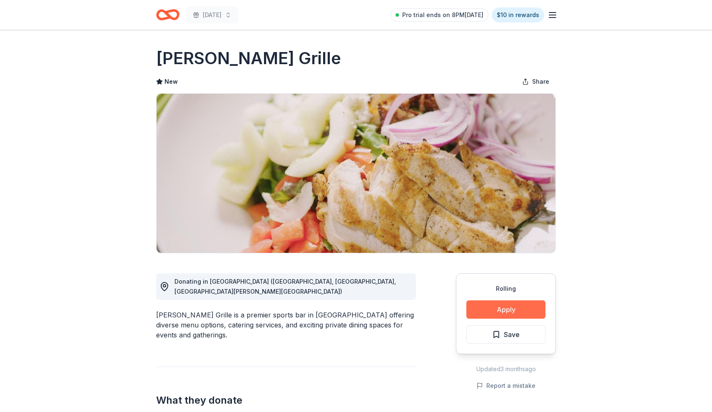
click at [479, 309] on button "Apply" at bounding box center [505, 309] width 79 height 18
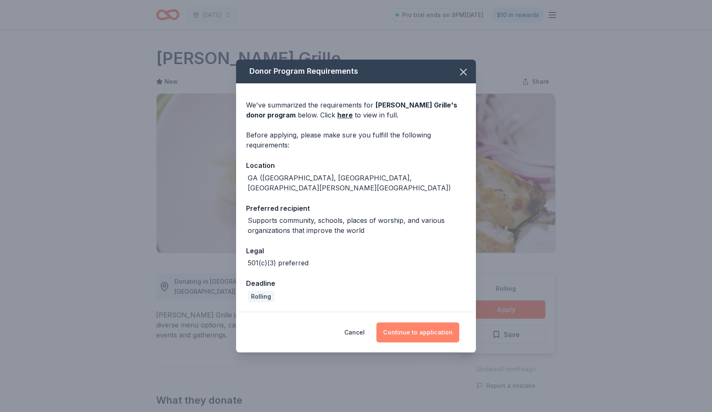
click at [421, 323] on button "Continue to application" at bounding box center [417, 332] width 83 height 20
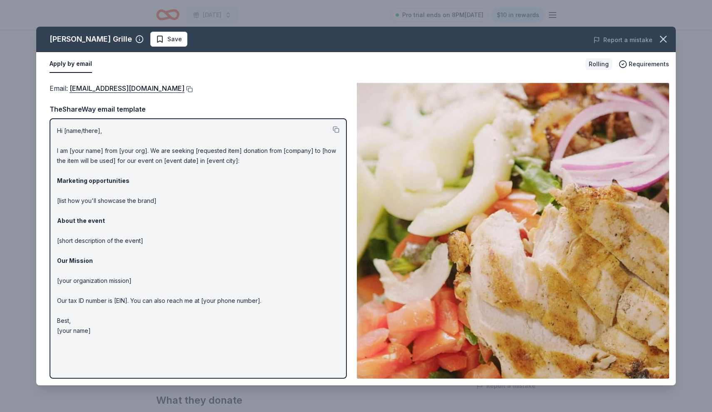
click at [184, 89] on button at bounding box center [188, 89] width 8 height 7
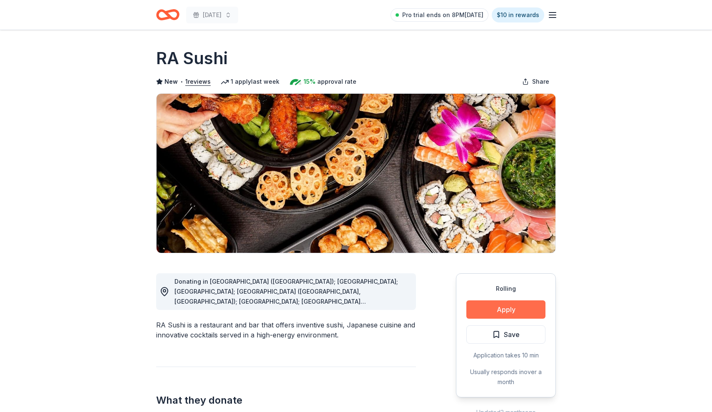
click at [488, 308] on button "Apply" at bounding box center [505, 309] width 79 height 18
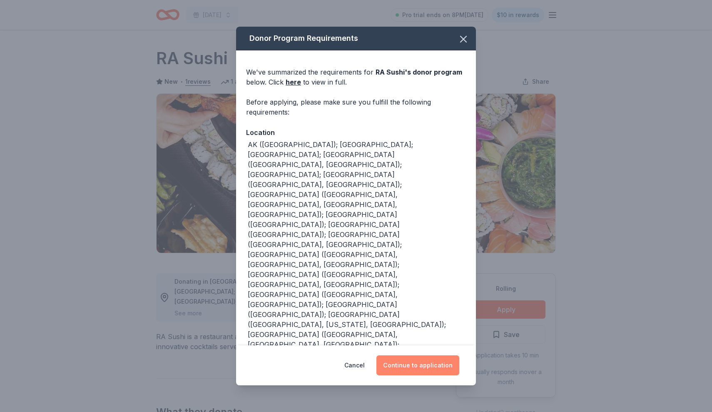
click at [409, 366] on button "Continue to application" at bounding box center [417, 365] width 83 height 20
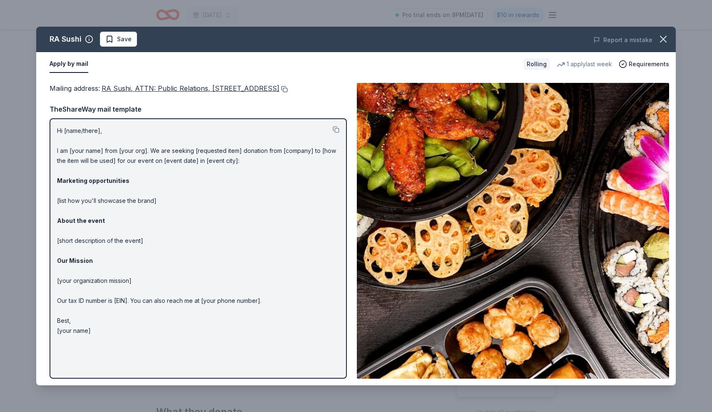
click at [279, 92] on button at bounding box center [283, 89] width 8 height 7
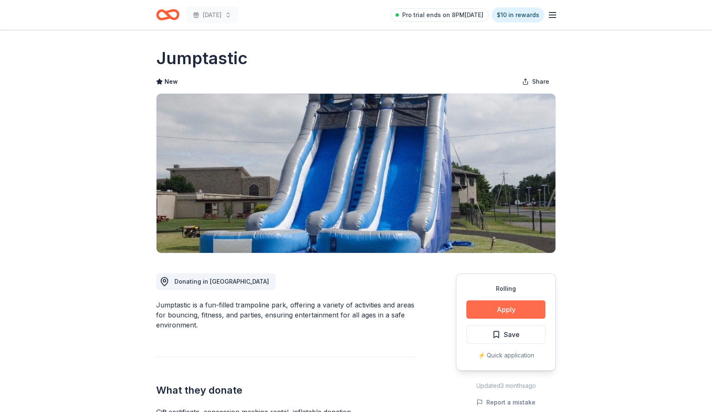
click at [516, 310] on button "Apply" at bounding box center [505, 309] width 79 height 18
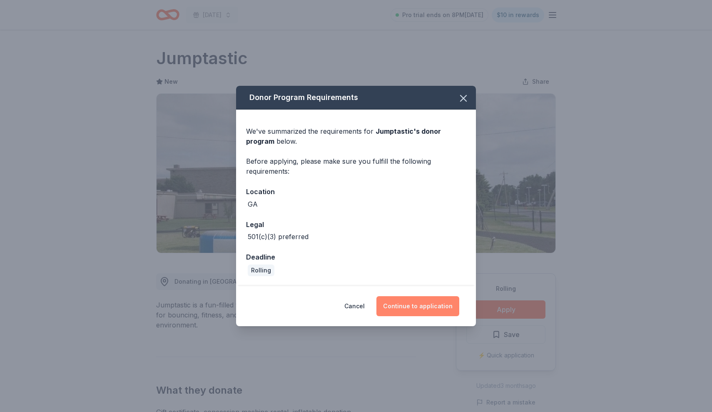
click at [394, 306] on button "Continue to application" at bounding box center [417, 306] width 83 height 20
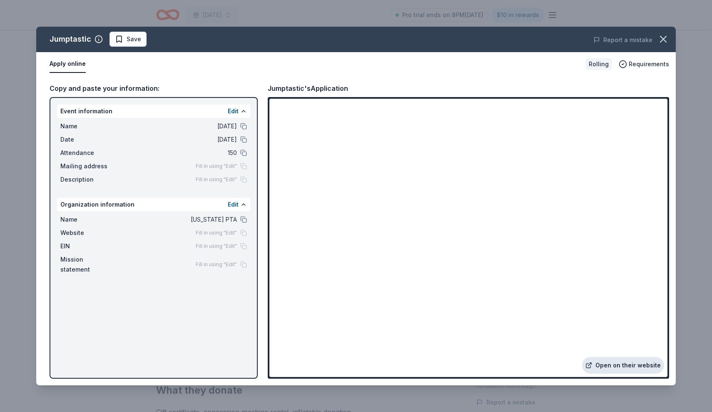
click at [621, 369] on link "Open on their website" at bounding box center [623, 365] width 82 height 17
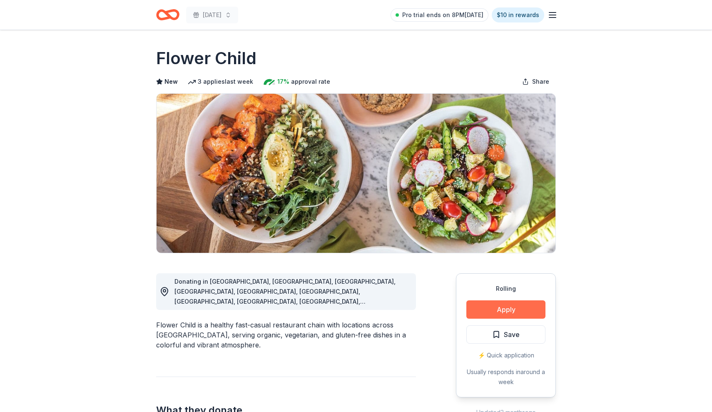
click at [489, 313] on button "Apply" at bounding box center [505, 309] width 79 height 18
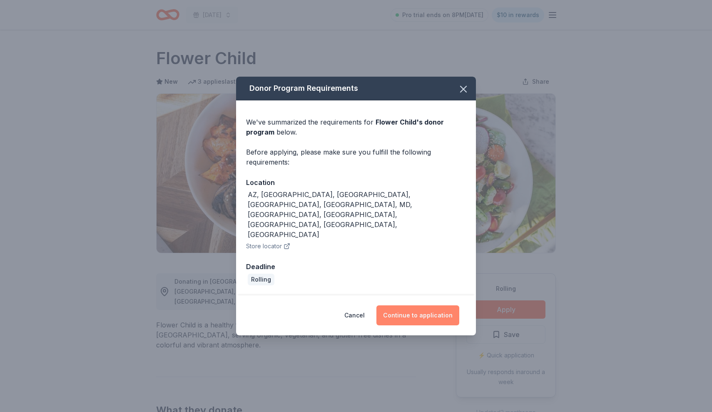
click at [420, 305] on button "Continue to application" at bounding box center [417, 315] width 83 height 20
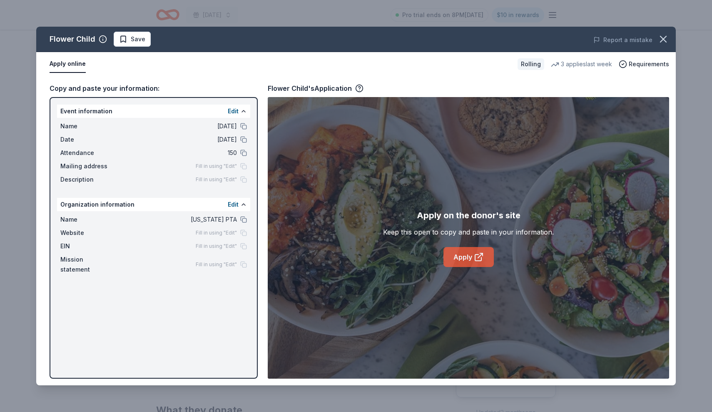
click at [463, 265] on link "Apply" at bounding box center [468, 257] width 50 height 20
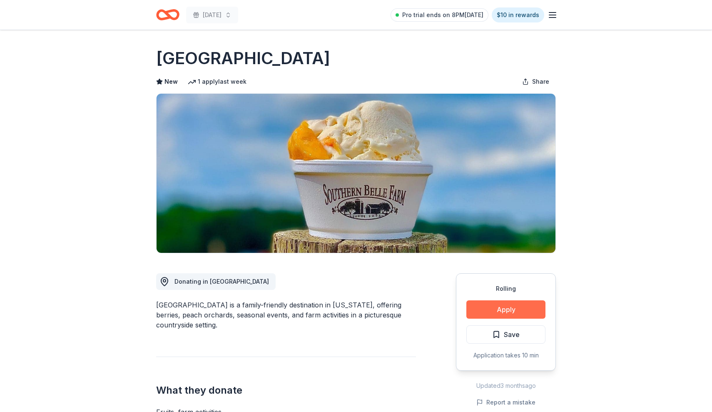
click at [519, 306] on button "Apply" at bounding box center [505, 309] width 79 height 18
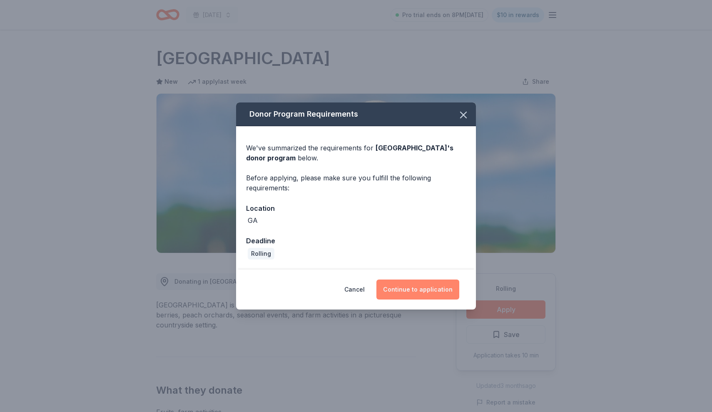
click at [417, 280] on button "Continue to application" at bounding box center [417, 289] width 83 height 20
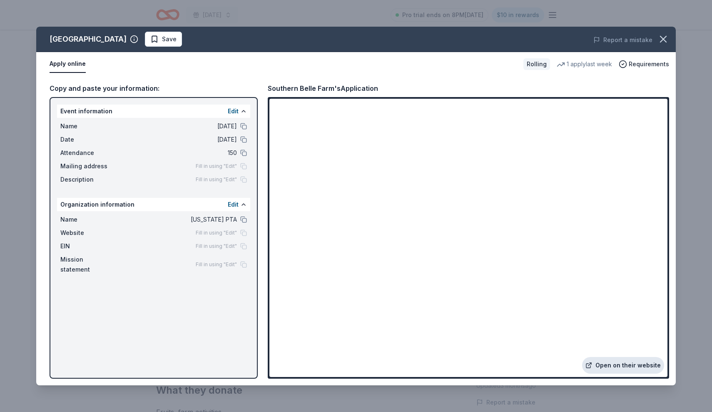
click at [616, 362] on link "Open on their website" at bounding box center [623, 365] width 82 height 17
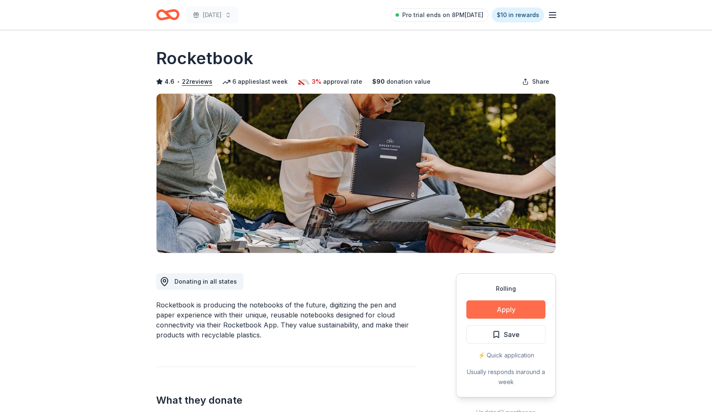
click at [472, 307] on button "Apply" at bounding box center [505, 309] width 79 height 18
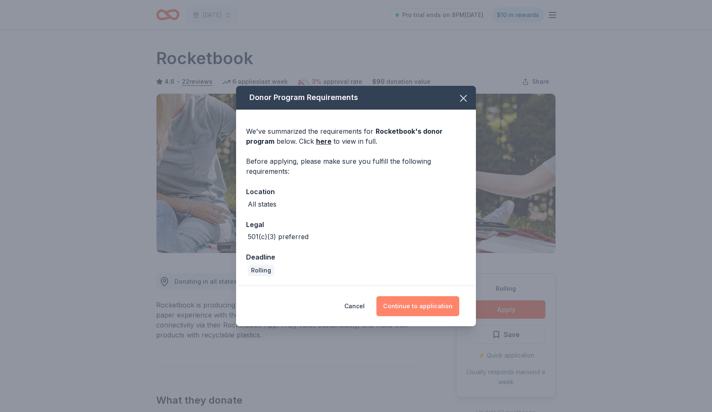
click at [393, 305] on button "Continue to application" at bounding box center [417, 306] width 83 height 20
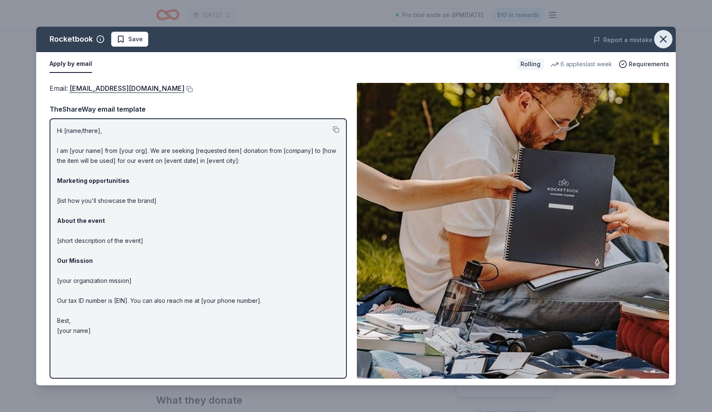
click at [667, 41] on icon "button" at bounding box center [663, 39] width 12 height 12
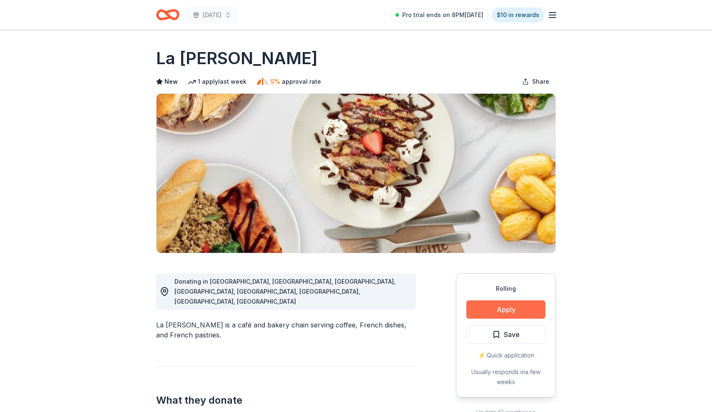
click at [485, 315] on button "Apply" at bounding box center [505, 309] width 79 height 18
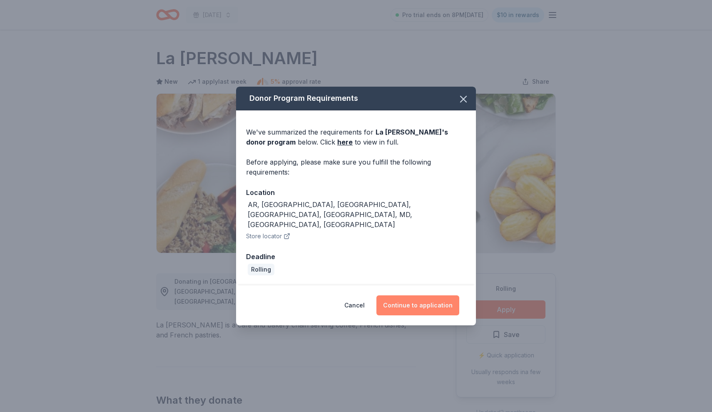
click at [400, 298] on button "Continue to application" at bounding box center [417, 305] width 83 height 20
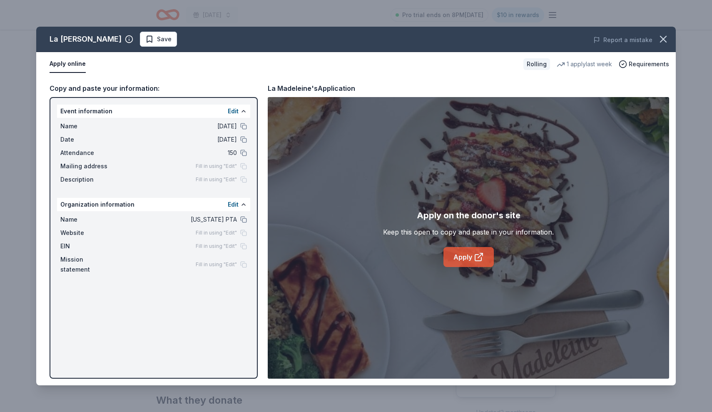
click at [455, 258] on link "Apply" at bounding box center [468, 257] width 50 height 20
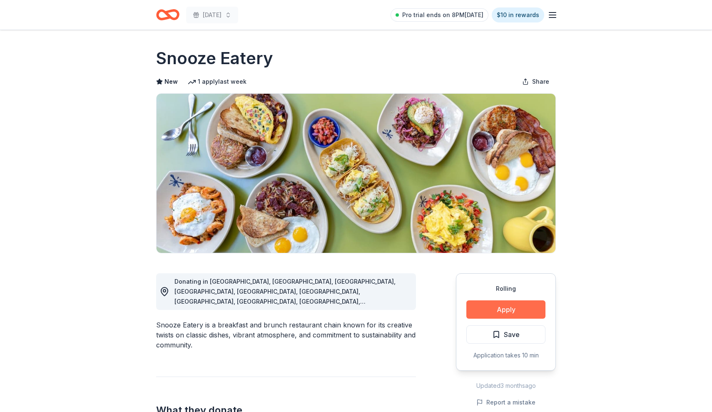
click at [534, 307] on button "Apply" at bounding box center [505, 309] width 79 height 18
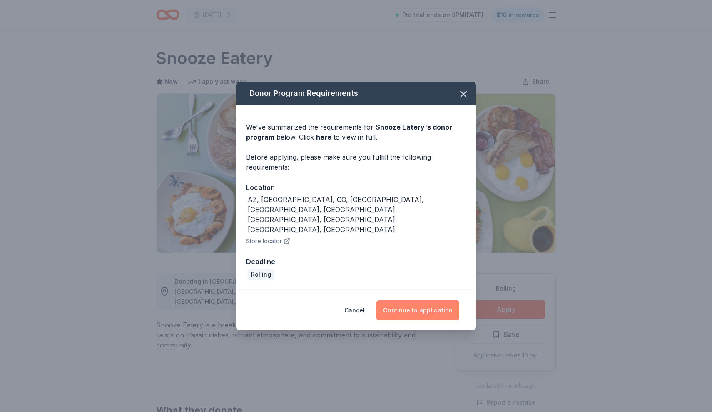
click at [423, 300] on button "Continue to application" at bounding box center [417, 310] width 83 height 20
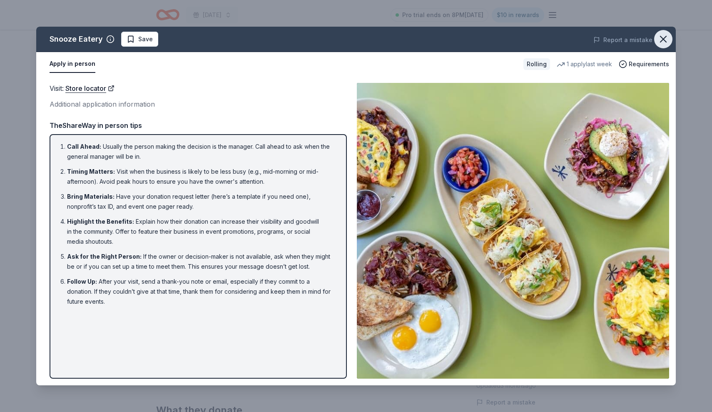
click at [667, 35] on icon "button" at bounding box center [663, 39] width 12 height 12
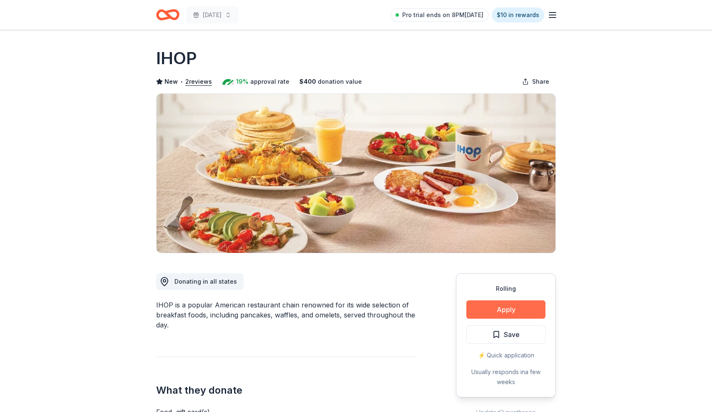
click at [512, 313] on button "Apply" at bounding box center [505, 309] width 79 height 18
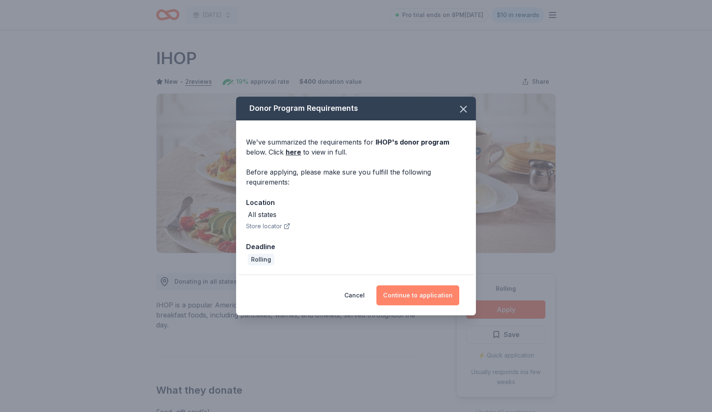
click at [410, 296] on button "Continue to application" at bounding box center [417, 295] width 83 height 20
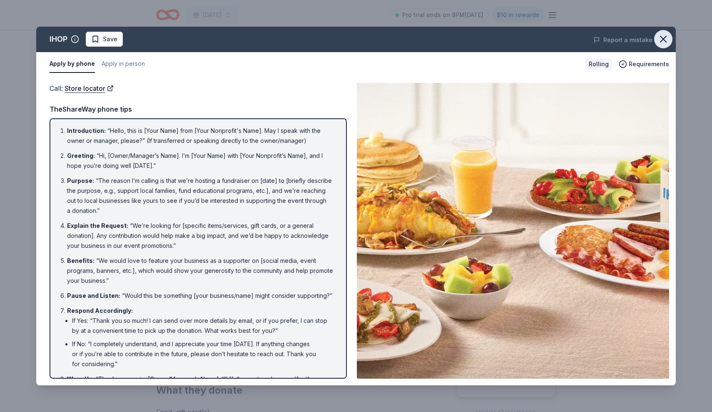
click at [662, 38] on icon "button" at bounding box center [663, 39] width 6 height 6
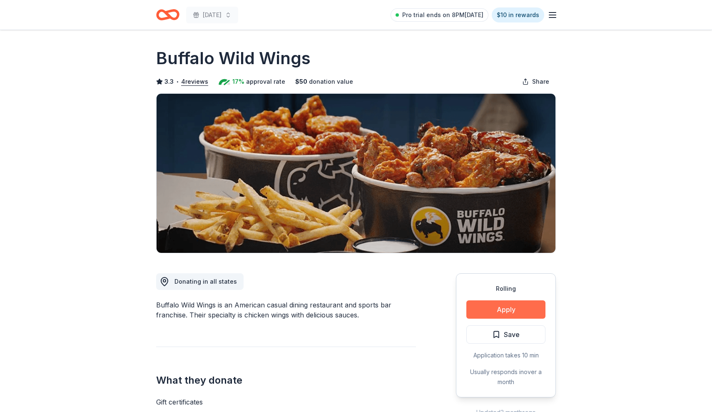
click at [505, 308] on button "Apply" at bounding box center [505, 309] width 79 height 18
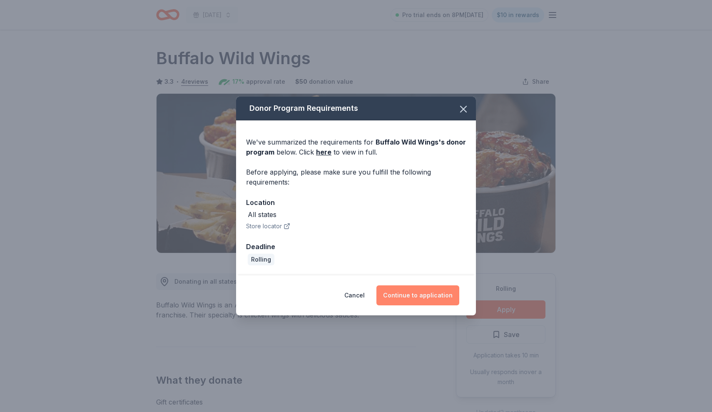
click at [421, 293] on button "Continue to application" at bounding box center [417, 295] width 83 height 20
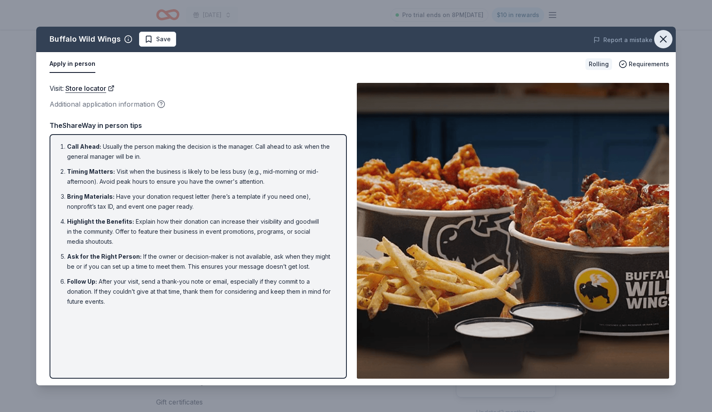
click at [663, 41] on icon "button" at bounding box center [663, 39] width 12 height 12
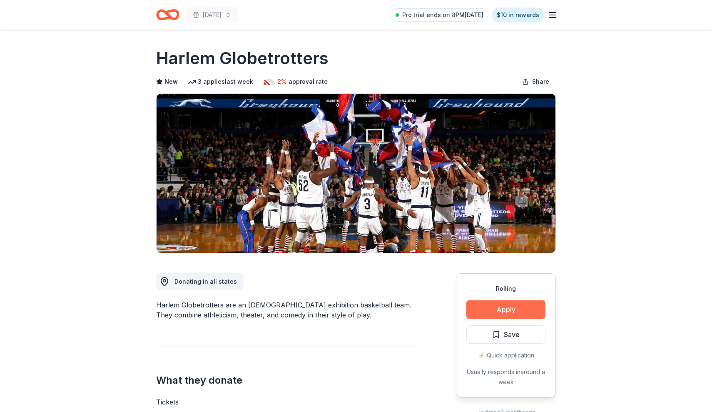
click at [483, 303] on button "Apply" at bounding box center [505, 309] width 79 height 18
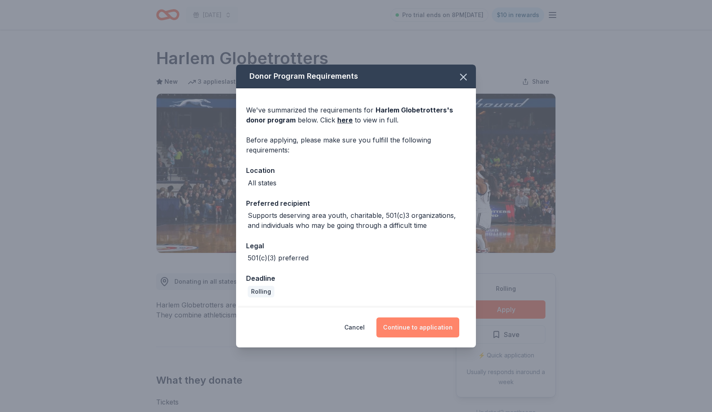
click at [425, 332] on button "Continue to application" at bounding box center [417, 327] width 83 height 20
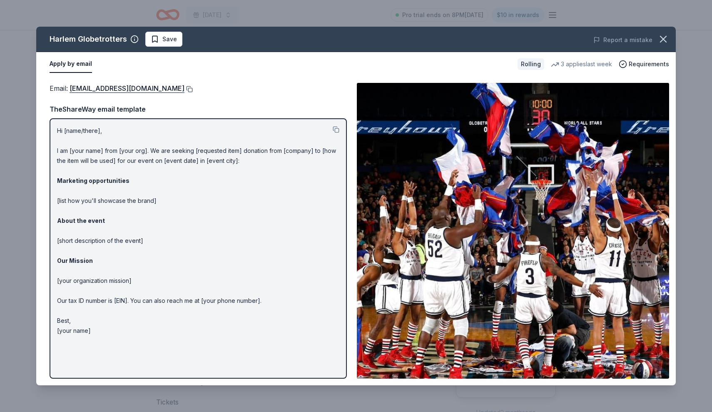
click at [184, 90] on button at bounding box center [188, 89] width 8 height 7
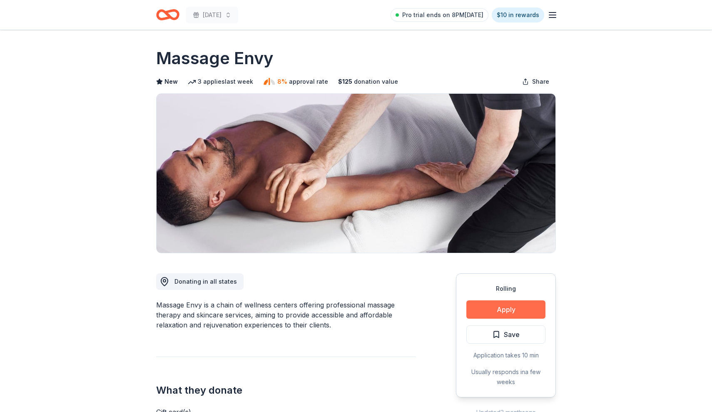
click at [528, 308] on button "Apply" at bounding box center [505, 309] width 79 height 18
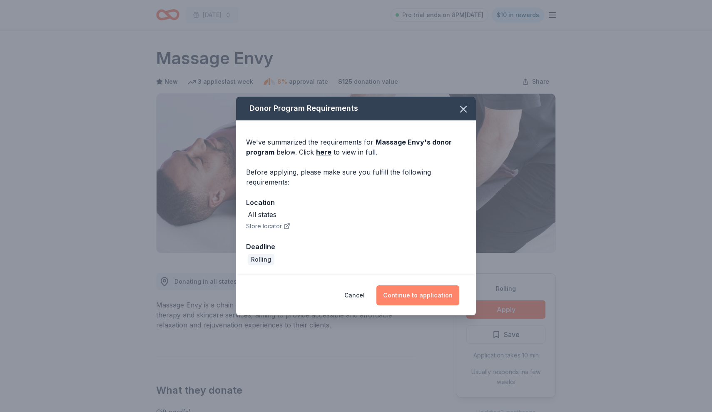
click at [404, 298] on button "Continue to application" at bounding box center [417, 295] width 83 height 20
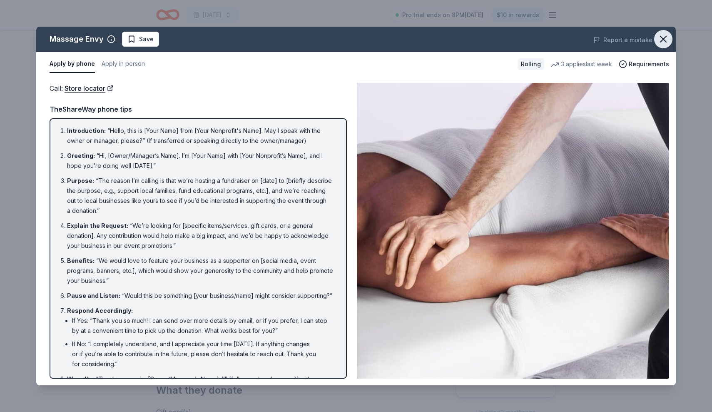
click at [662, 38] on icon "button" at bounding box center [663, 39] width 12 height 12
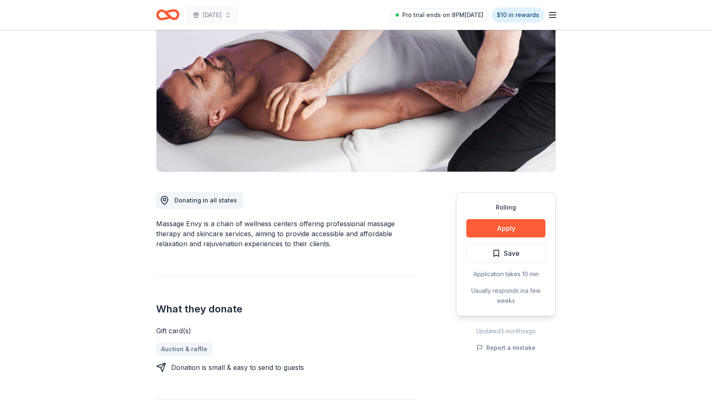
scroll to position [84, 0]
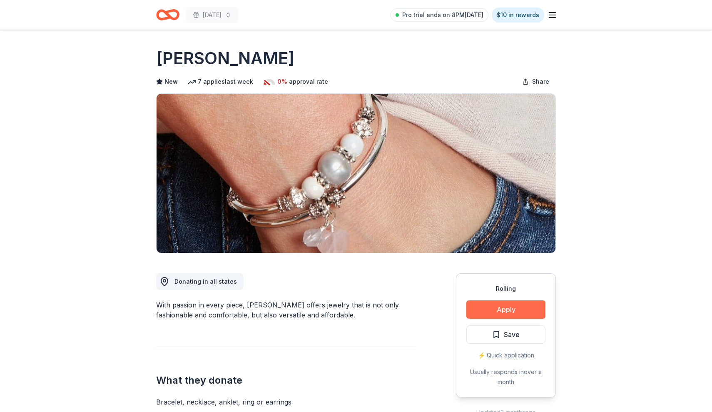
click at [539, 308] on button "Apply" at bounding box center [505, 309] width 79 height 18
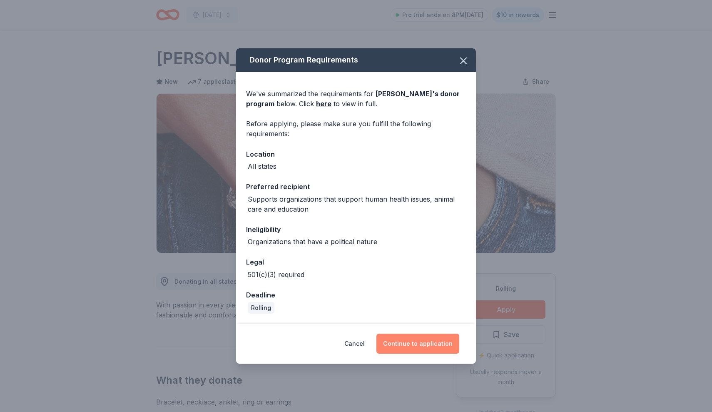
click at [406, 340] on button "Continue to application" at bounding box center [417, 343] width 83 height 20
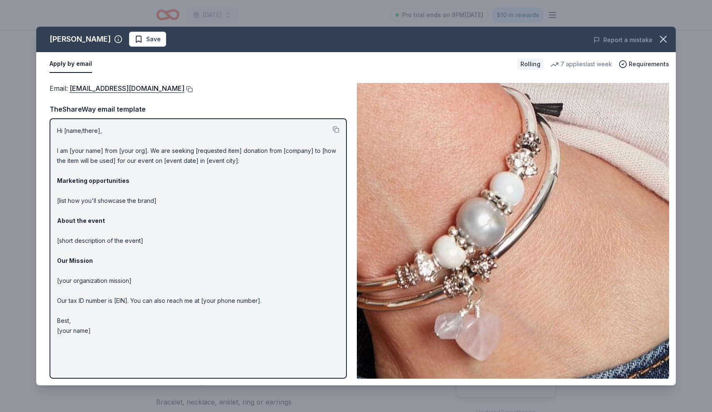
click at [184, 88] on button at bounding box center [188, 89] width 8 height 7
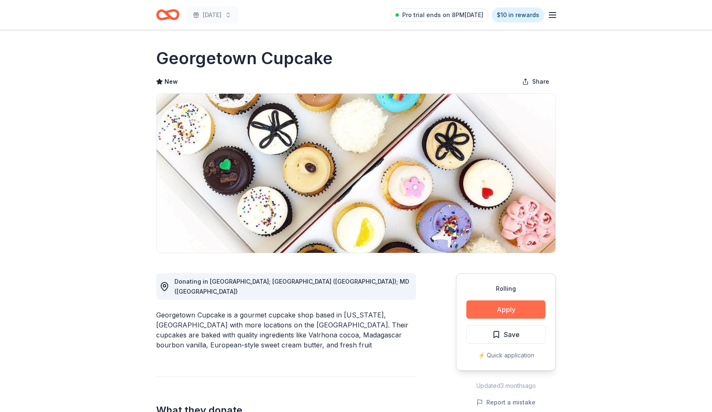
click at [500, 310] on button "Apply" at bounding box center [505, 309] width 79 height 18
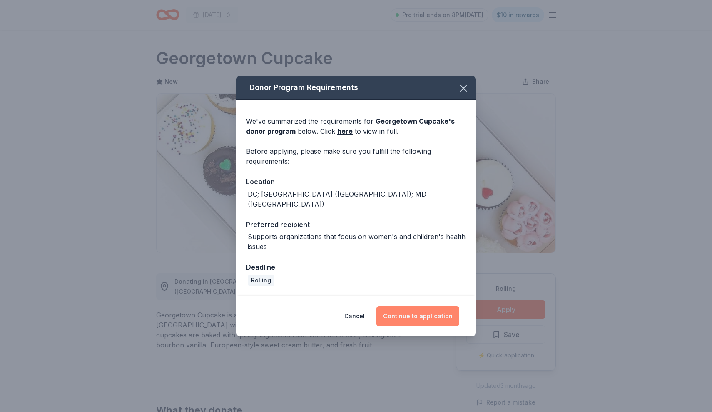
click at [447, 311] on button "Continue to application" at bounding box center [417, 316] width 83 height 20
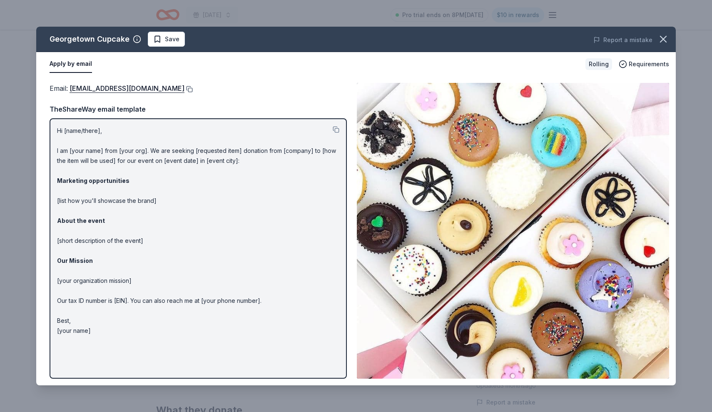
click at [192, 90] on button at bounding box center [188, 89] width 8 height 7
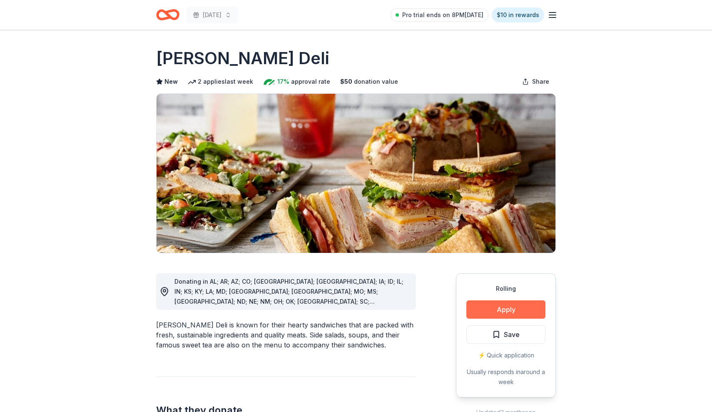
click at [499, 313] on button "Apply" at bounding box center [505, 309] width 79 height 18
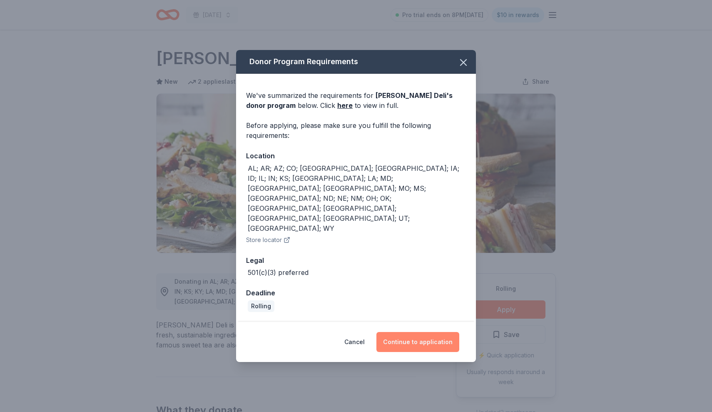
click at [398, 332] on button "Continue to application" at bounding box center [417, 342] width 83 height 20
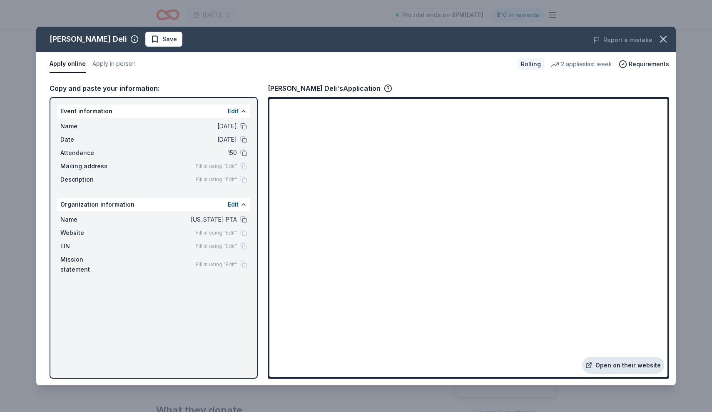
click at [615, 372] on link "Open on their website" at bounding box center [623, 365] width 82 height 17
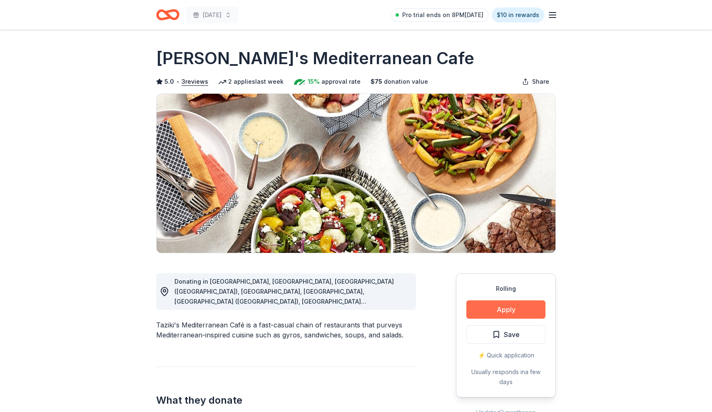
click at [474, 311] on button "Apply" at bounding box center [505, 309] width 79 height 18
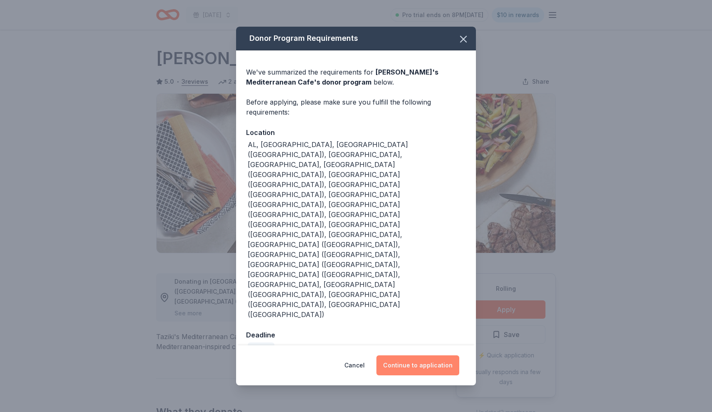
click at [438, 355] on button "Continue to application" at bounding box center [417, 365] width 83 height 20
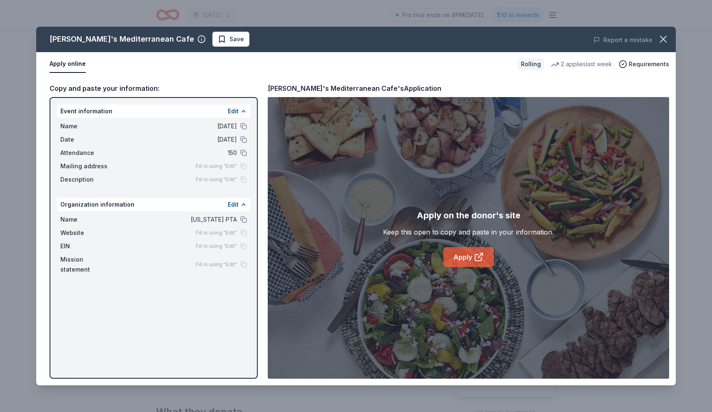
click at [471, 264] on link "Apply" at bounding box center [468, 257] width 50 height 20
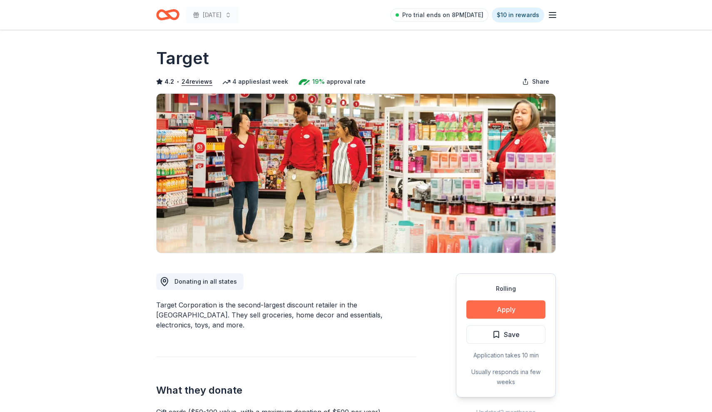
click at [468, 308] on button "Apply" at bounding box center [505, 309] width 79 height 18
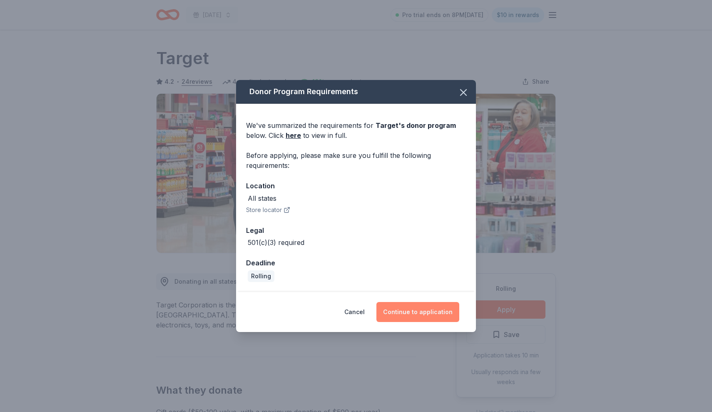
click at [402, 309] on button "Continue to application" at bounding box center [417, 312] width 83 height 20
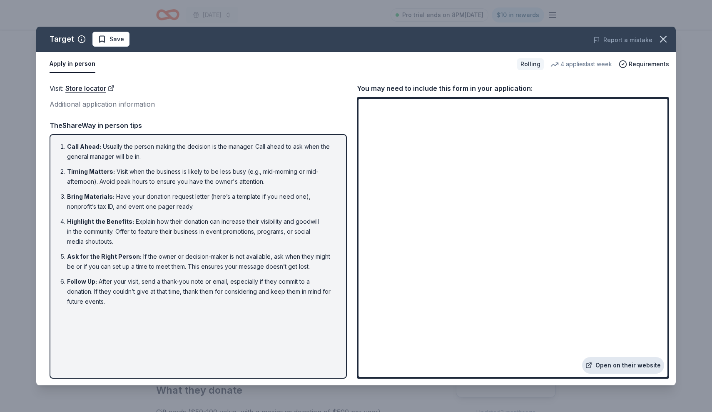
click at [632, 367] on link "Open on their website" at bounding box center [623, 365] width 82 height 17
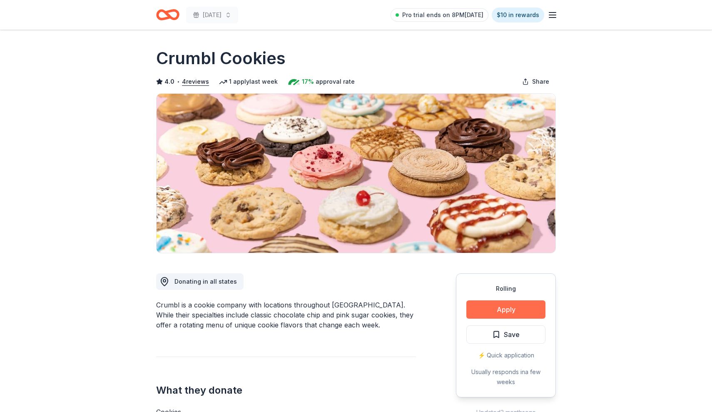
click at [486, 310] on button "Apply" at bounding box center [505, 309] width 79 height 18
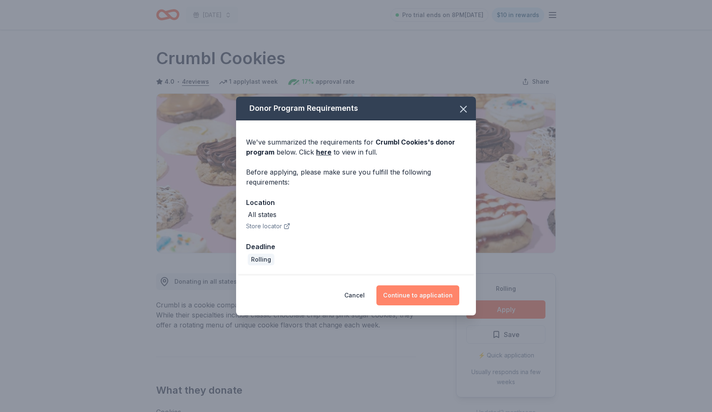
click at [400, 298] on button "Continue to application" at bounding box center [417, 295] width 83 height 20
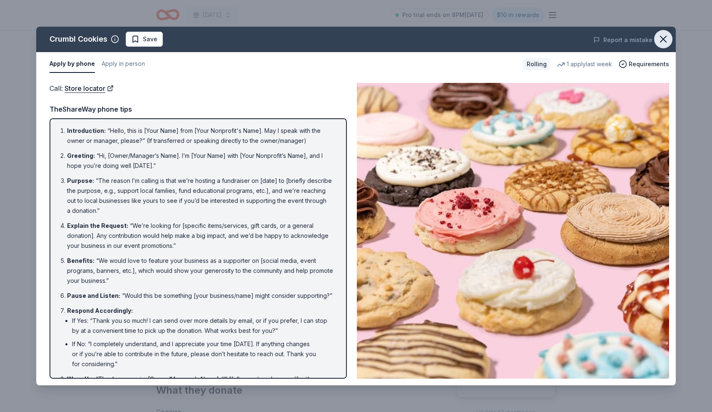
click at [664, 36] on icon "button" at bounding box center [663, 39] width 12 height 12
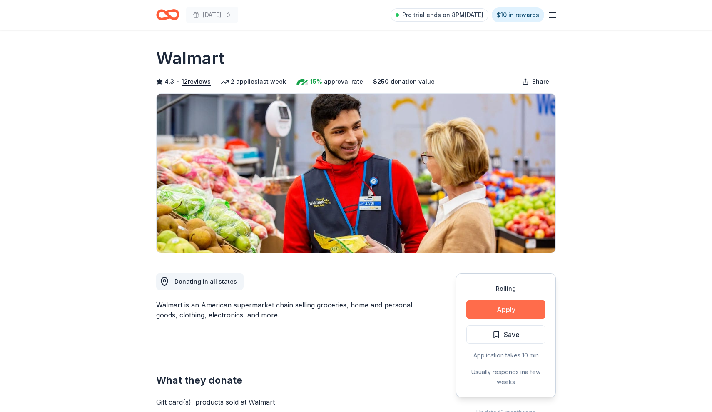
click at [504, 310] on button "Apply" at bounding box center [505, 309] width 79 height 18
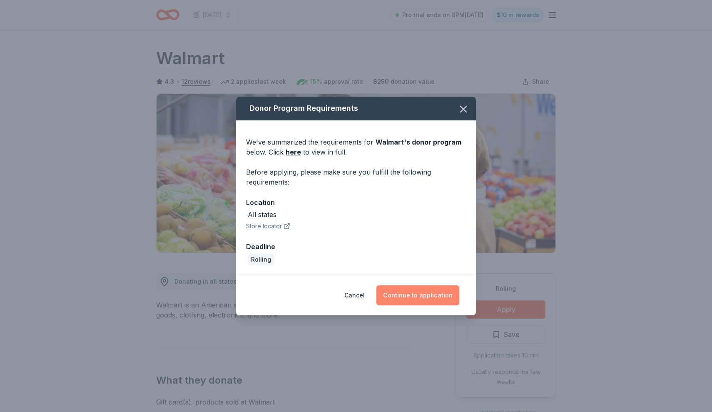
click at [401, 303] on button "Continue to application" at bounding box center [417, 295] width 83 height 20
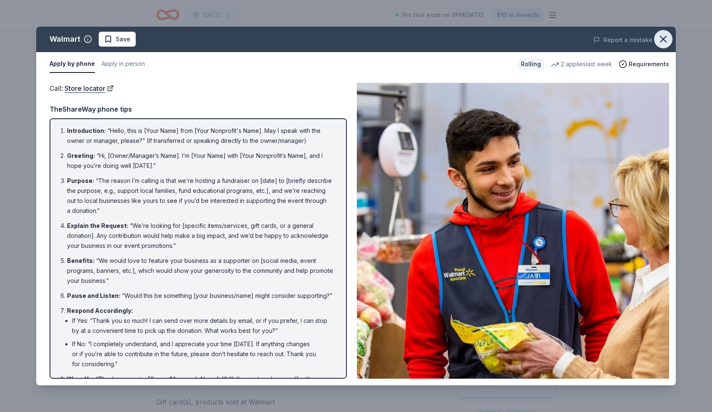
click at [659, 42] on icon "button" at bounding box center [663, 39] width 12 height 12
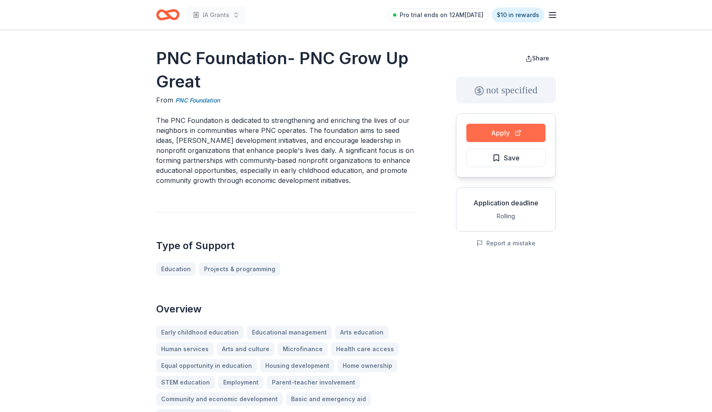
click at [490, 132] on button "Apply" at bounding box center [505, 133] width 79 height 18
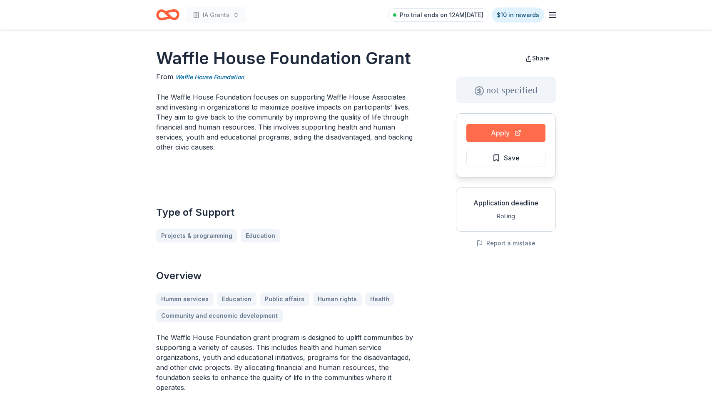
click at [521, 130] on button "Apply" at bounding box center [505, 133] width 79 height 18
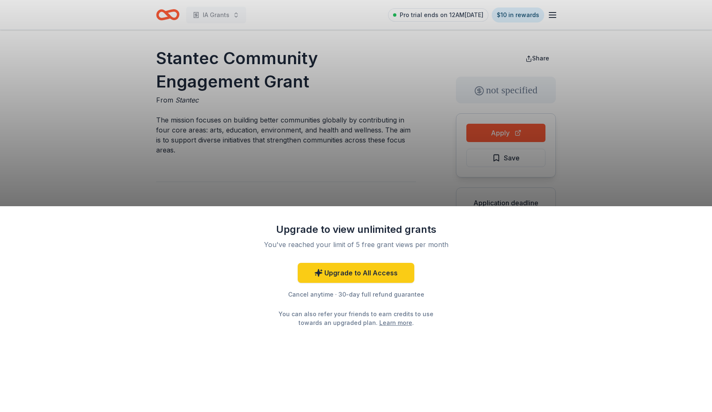
click at [407, 155] on div "Upgrade to view unlimited grants You've reached your limit of 5 free grant view…" at bounding box center [356, 206] width 712 height 412
